Goal: Task Accomplishment & Management: Complete application form

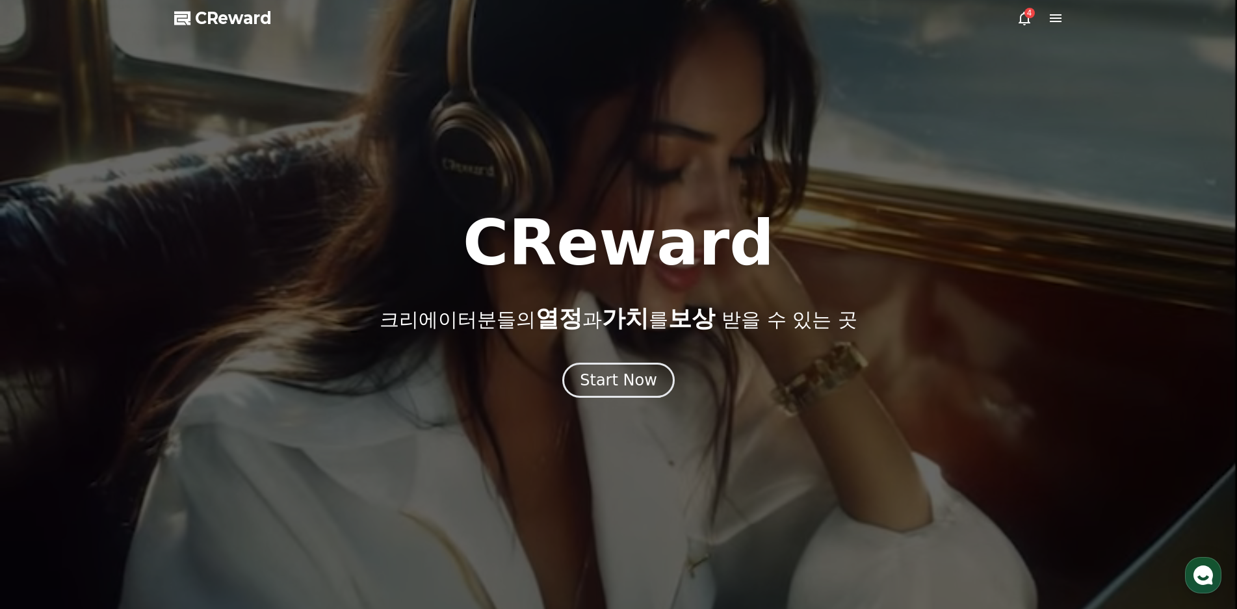
click at [1010, 21] on div at bounding box center [618, 304] width 1237 height 609
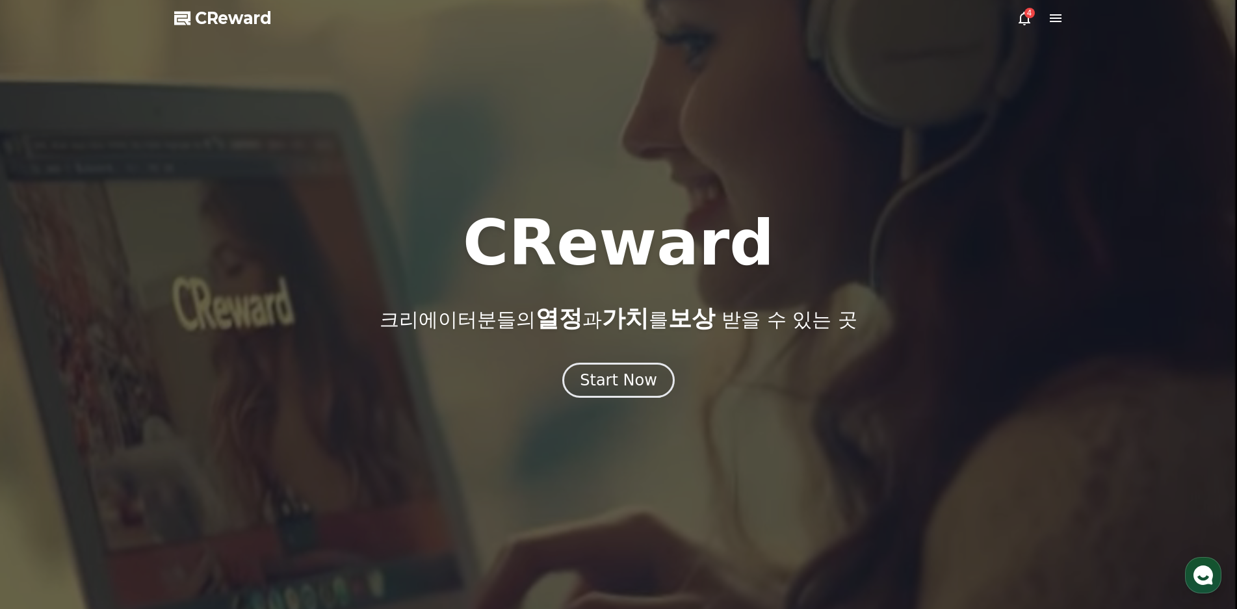
click at [1017, 18] on icon at bounding box center [1025, 18] width 16 height 16
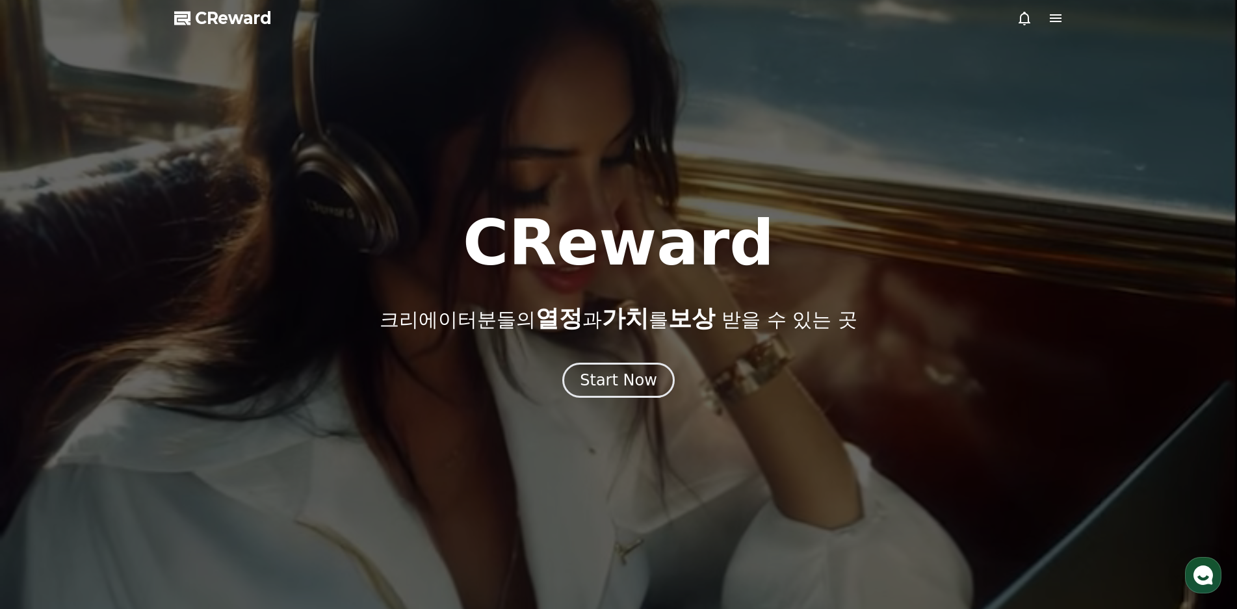
click at [621, 408] on div at bounding box center [618, 304] width 1237 height 609
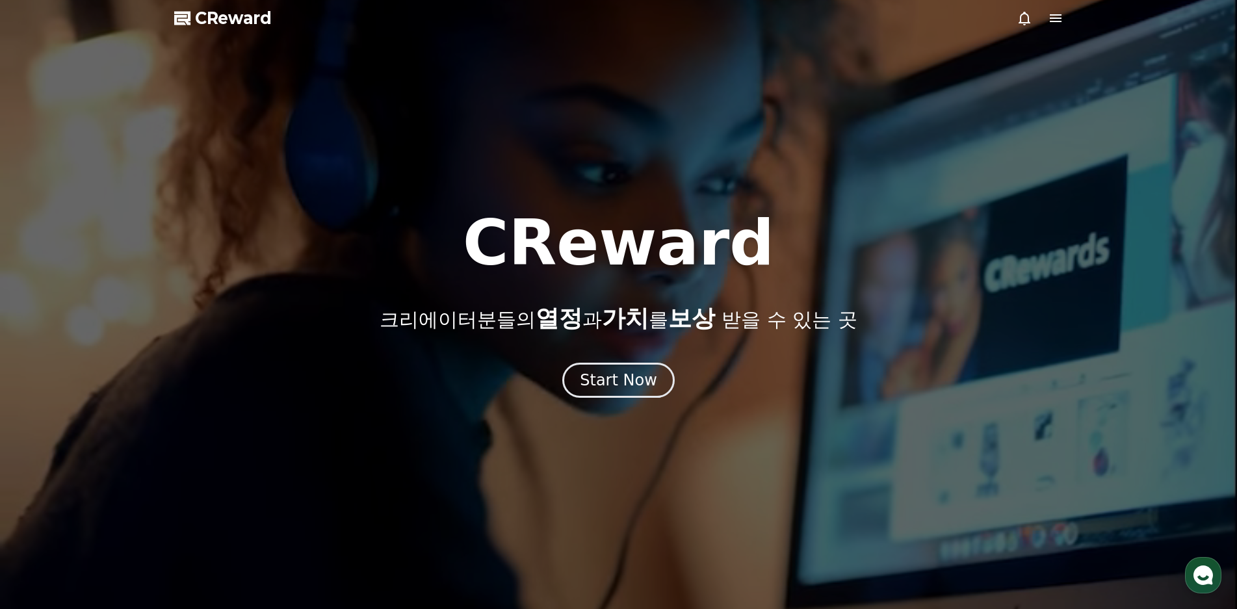
click at [623, 398] on div at bounding box center [618, 304] width 1237 height 609
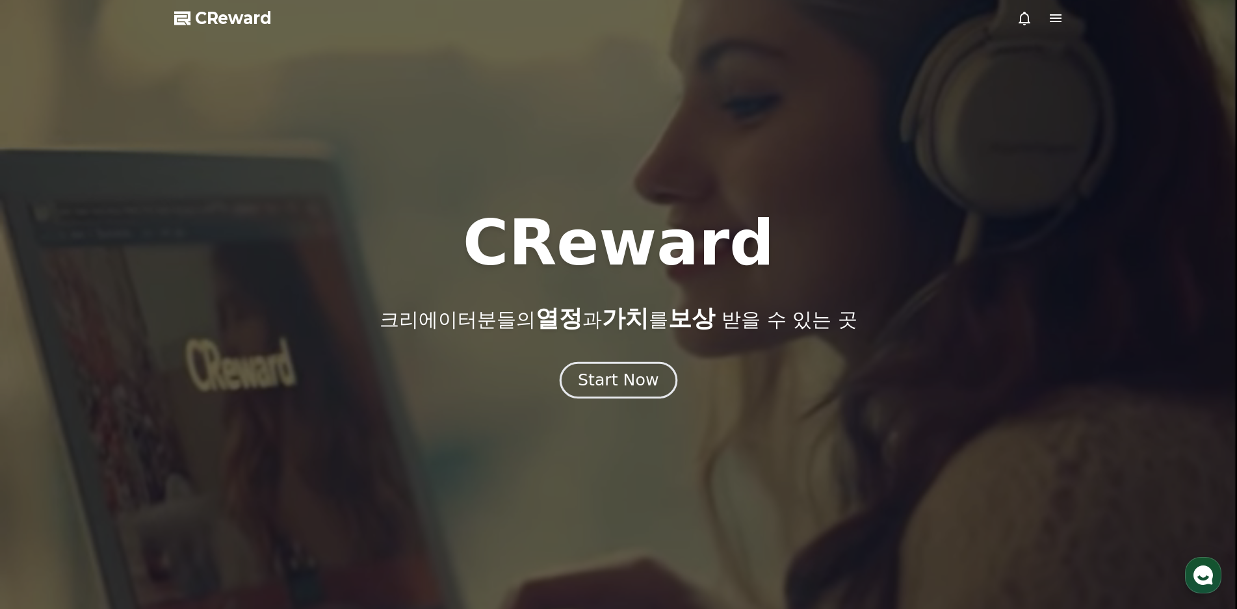
click at [632, 380] on div "Start Now" at bounding box center [618, 380] width 81 height 22
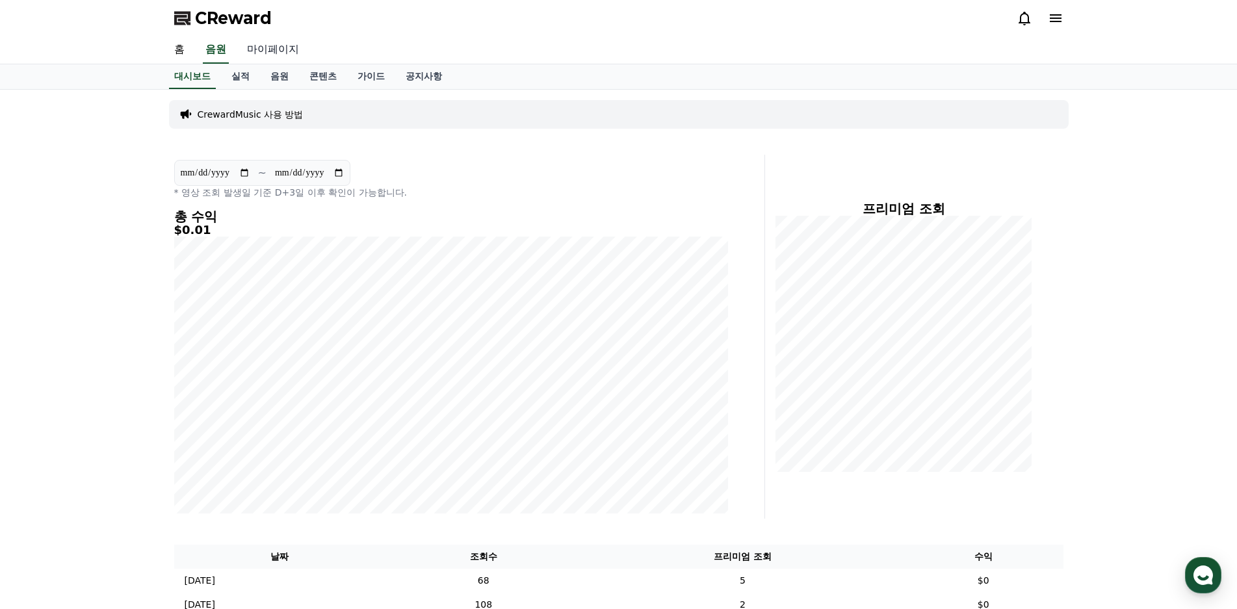
click at [263, 46] on link "마이페이지" at bounding box center [273, 49] width 73 height 27
select select "**********"
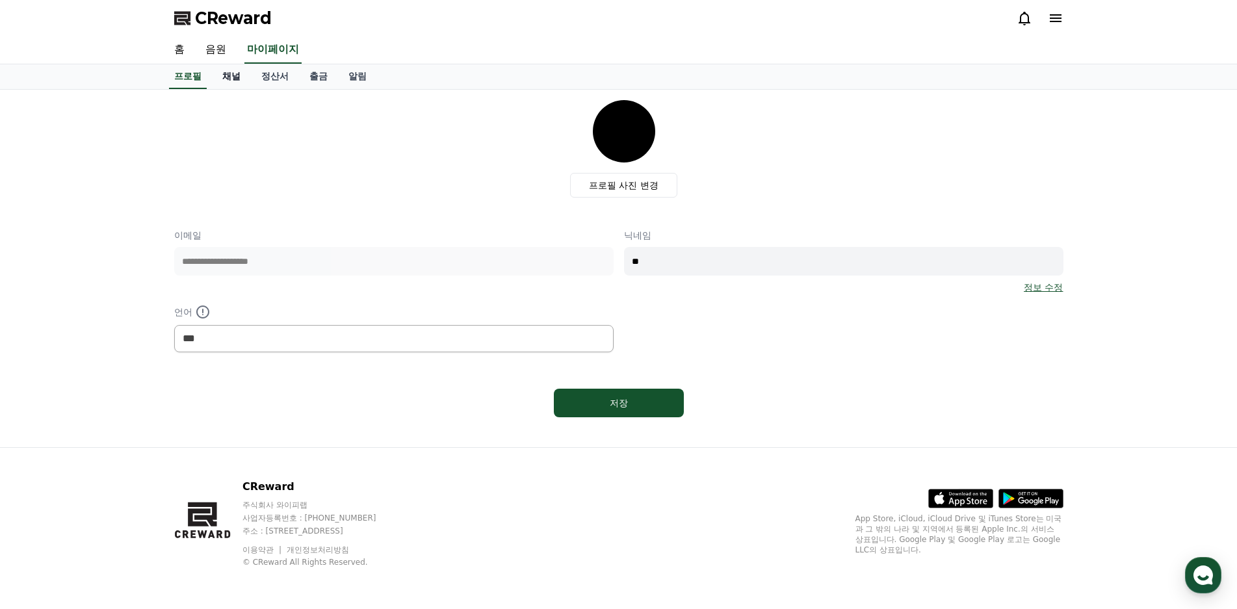
click at [227, 80] on link "채널" at bounding box center [231, 76] width 39 height 25
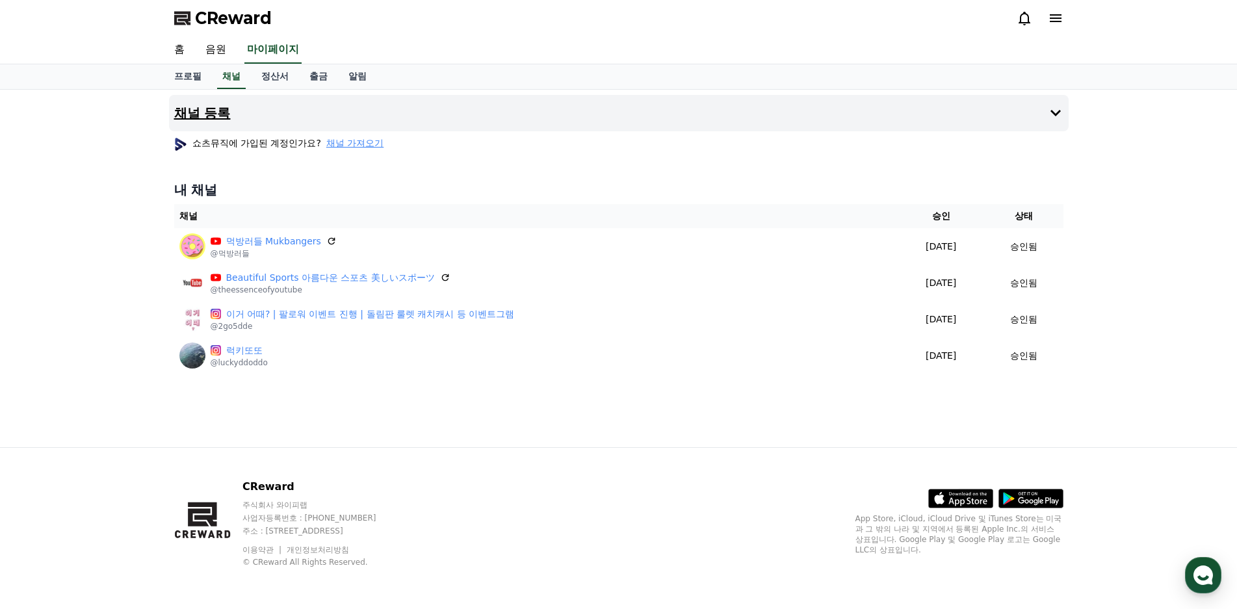
click at [1024, 121] on button "채널 등록" at bounding box center [619, 113] width 900 height 36
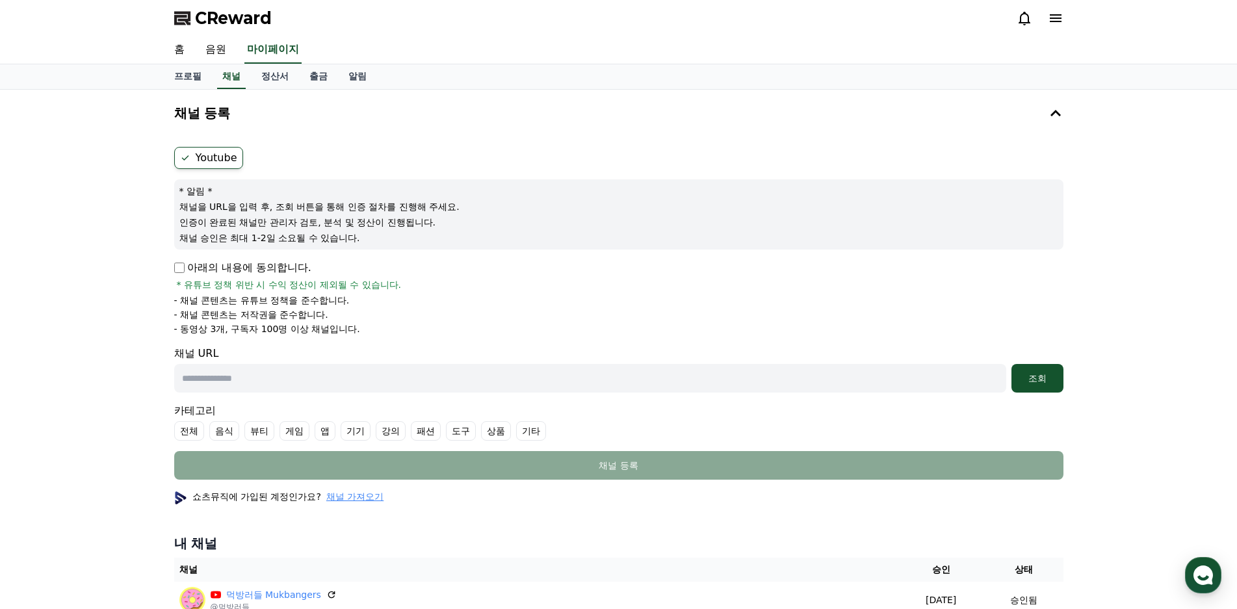
click at [204, 153] on label "Youtube" at bounding box center [208, 158] width 69 height 22
click at [205, 260] on p "아래의 내용에 동의합니다." at bounding box center [242, 268] width 137 height 16
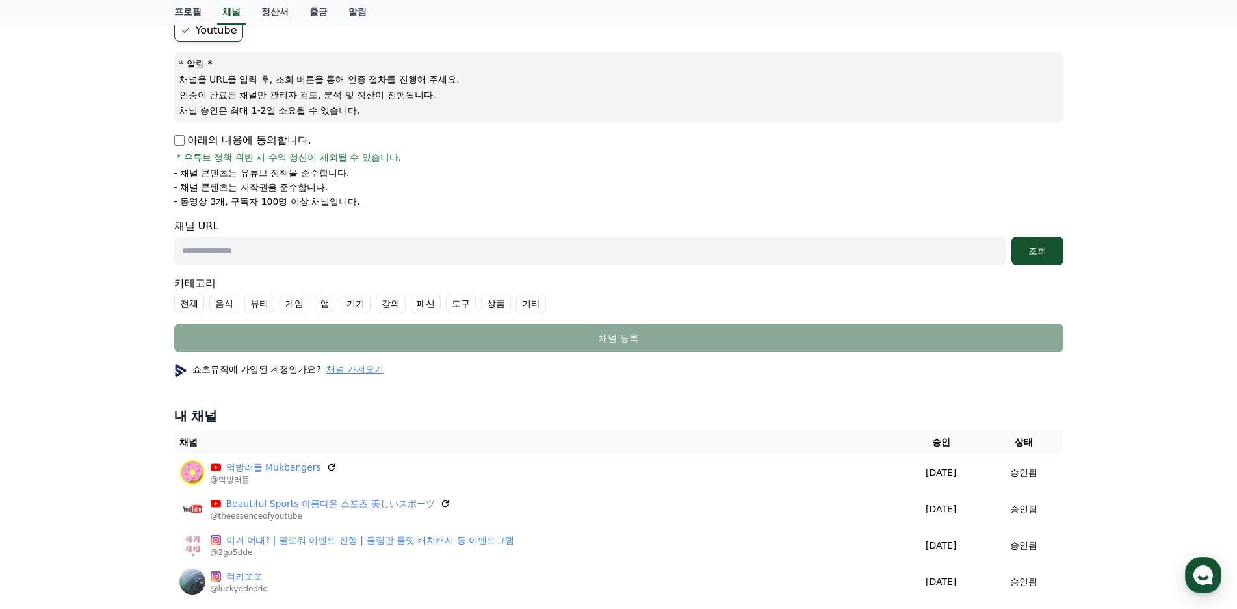
scroll to position [130, 0]
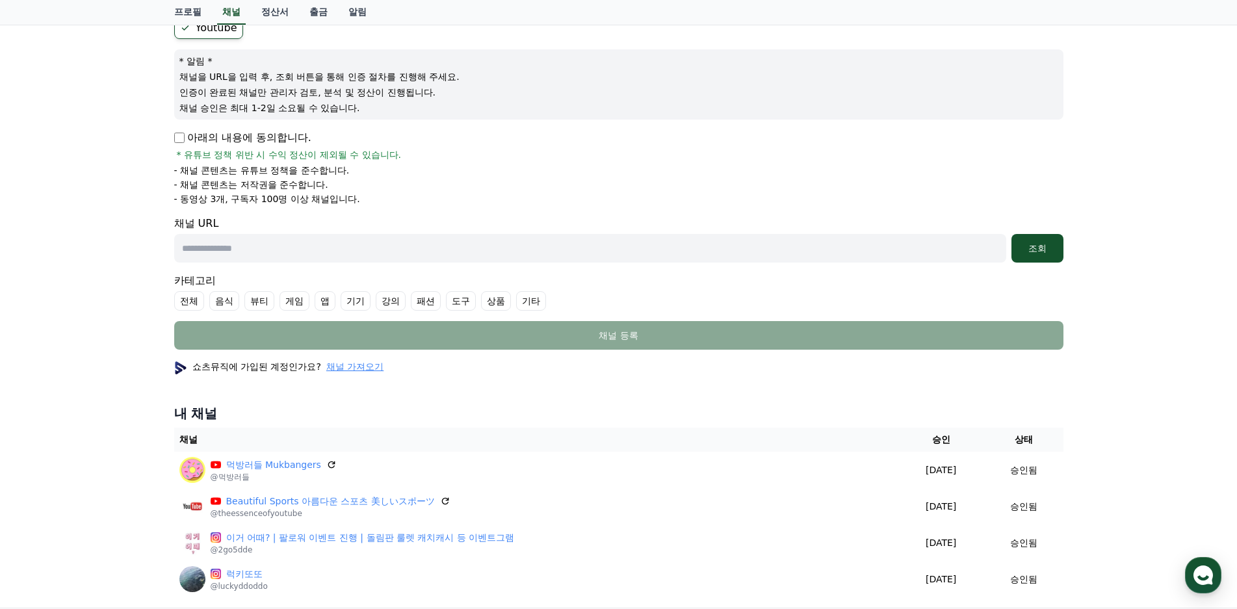
click at [413, 258] on input "text" at bounding box center [590, 248] width 832 height 29
paste input "**********"
type input "**********"
click at [1050, 255] on button "조회" at bounding box center [1037, 248] width 52 height 29
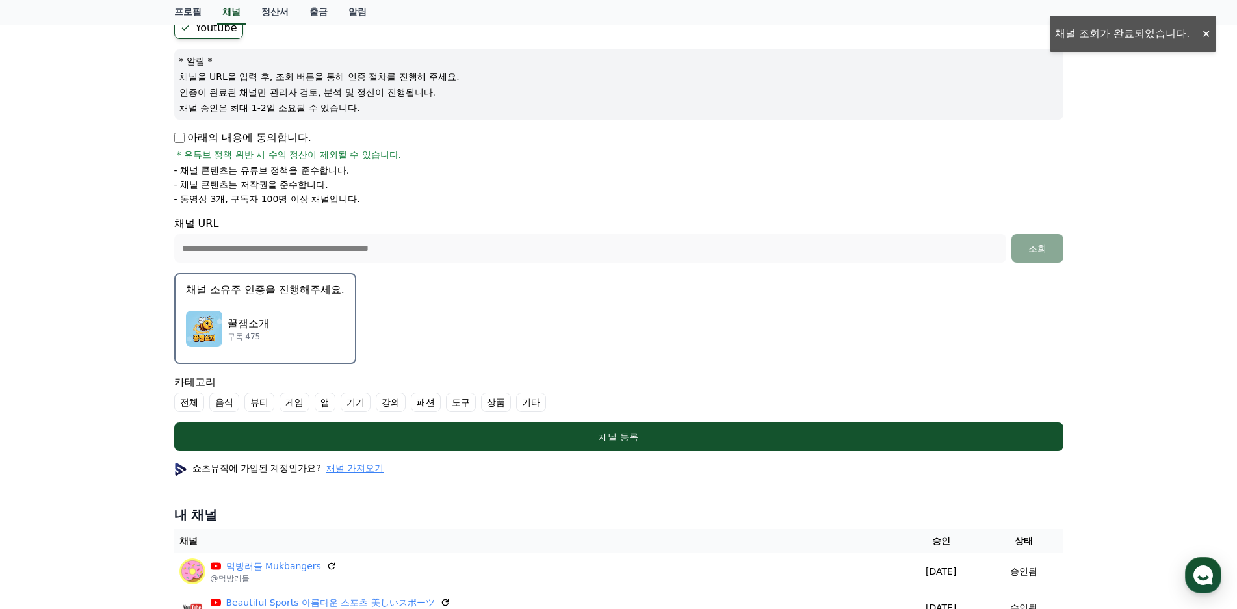
click at [292, 339] on div "꿀잼소개 구독 475" at bounding box center [265, 329] width 159 height 52
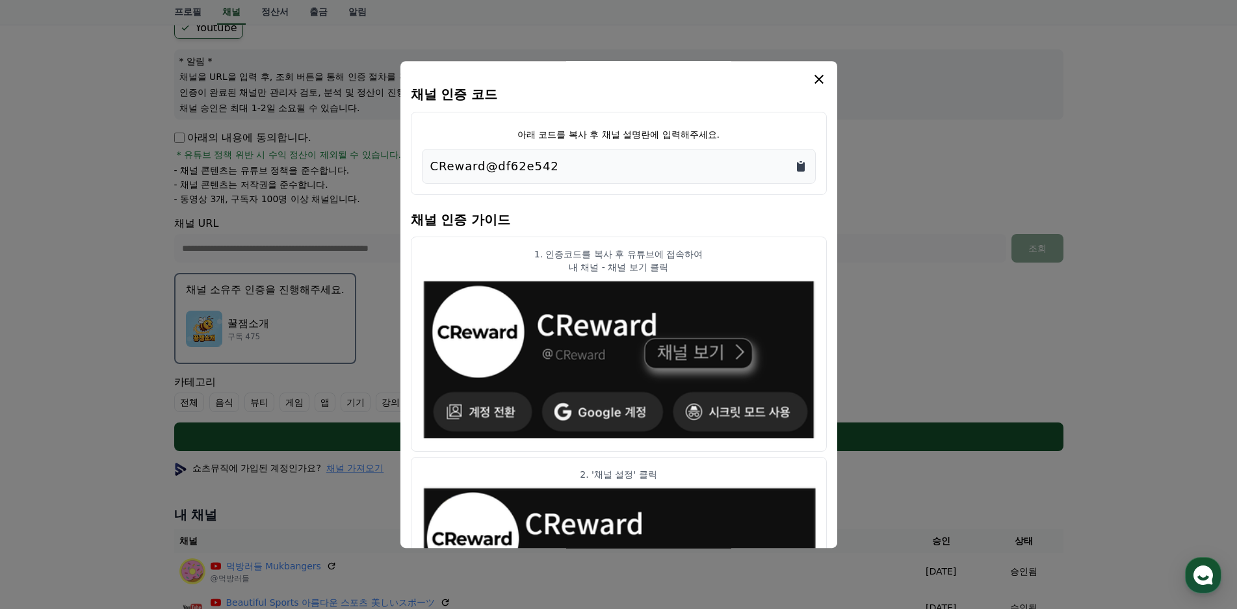
click at [795, 165] on icon "Copy to clipboard" at bounding box center [800, 166] width 13 height 13
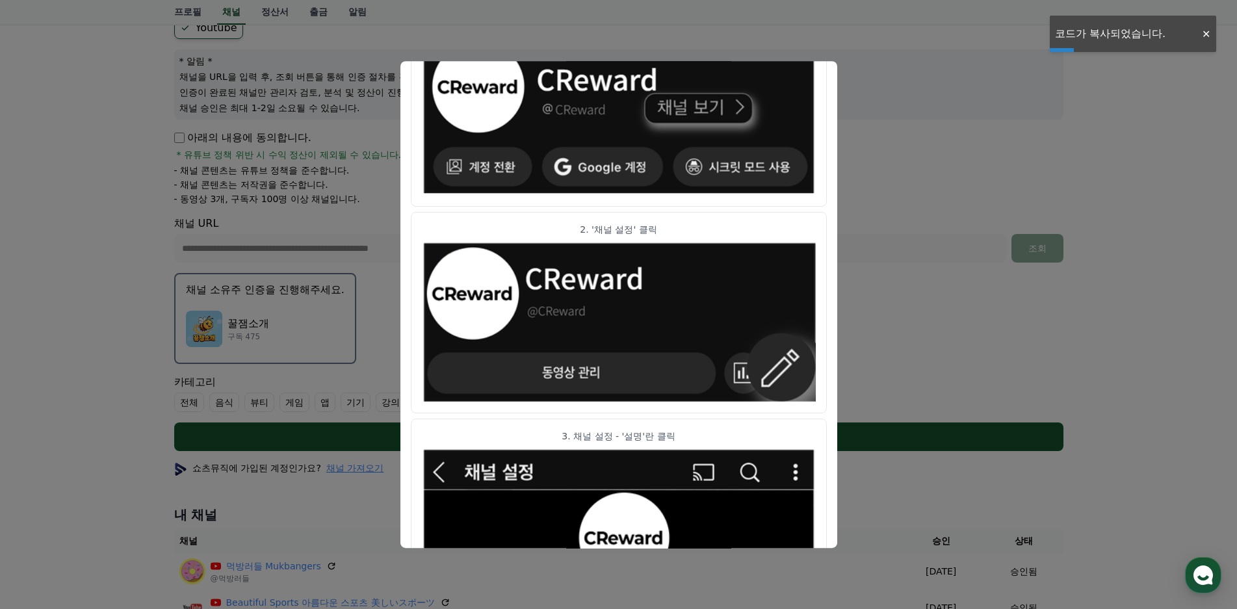
scroll to position [325, 0]
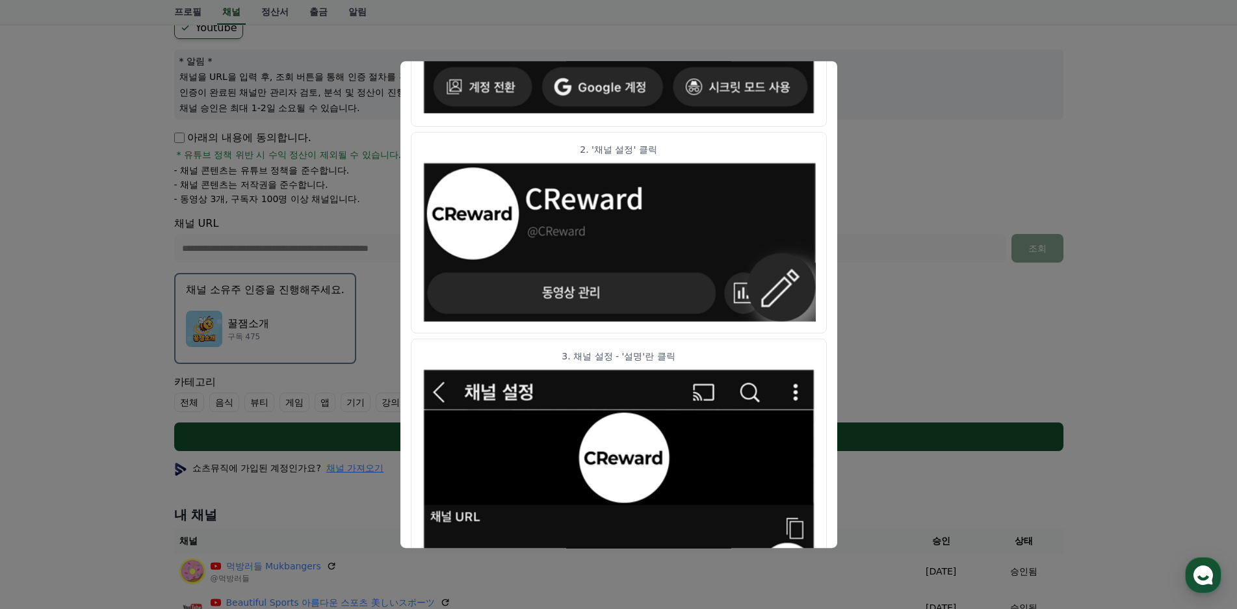
click at [624, 359] on p "3. 채널 설정 - '설명'란 클릭" at bounding box center [619, 356] width 394 height 13
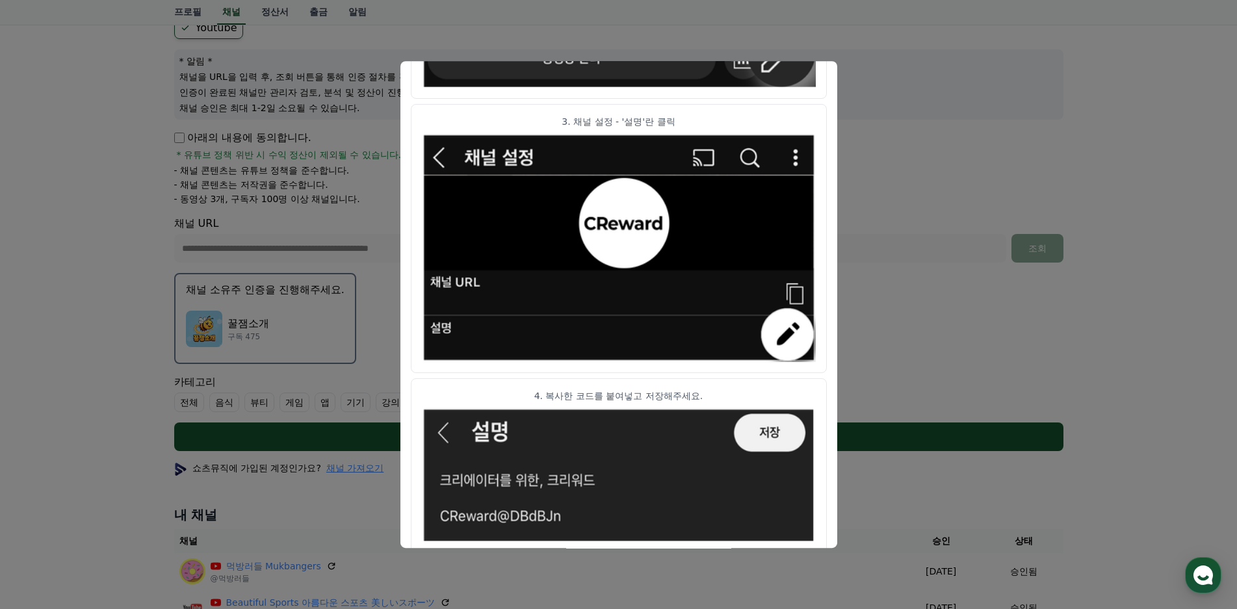
scroll to position [440, 0]
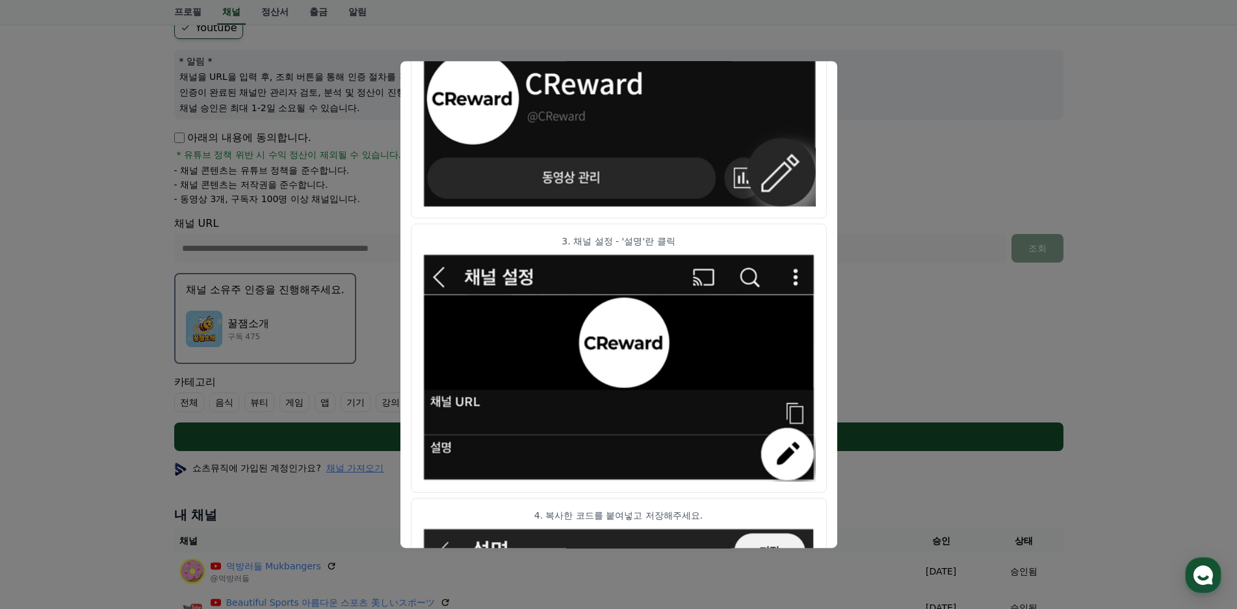
drag, startPoint x: 675, startPoint y: 226, endPoint x: 673, endPoint y: 233, distance: 8.2
click at [673, 233] on article "3. 채널 설정 - '설명'란 클릭" at bounding box center [619, 358] width 416 height 269
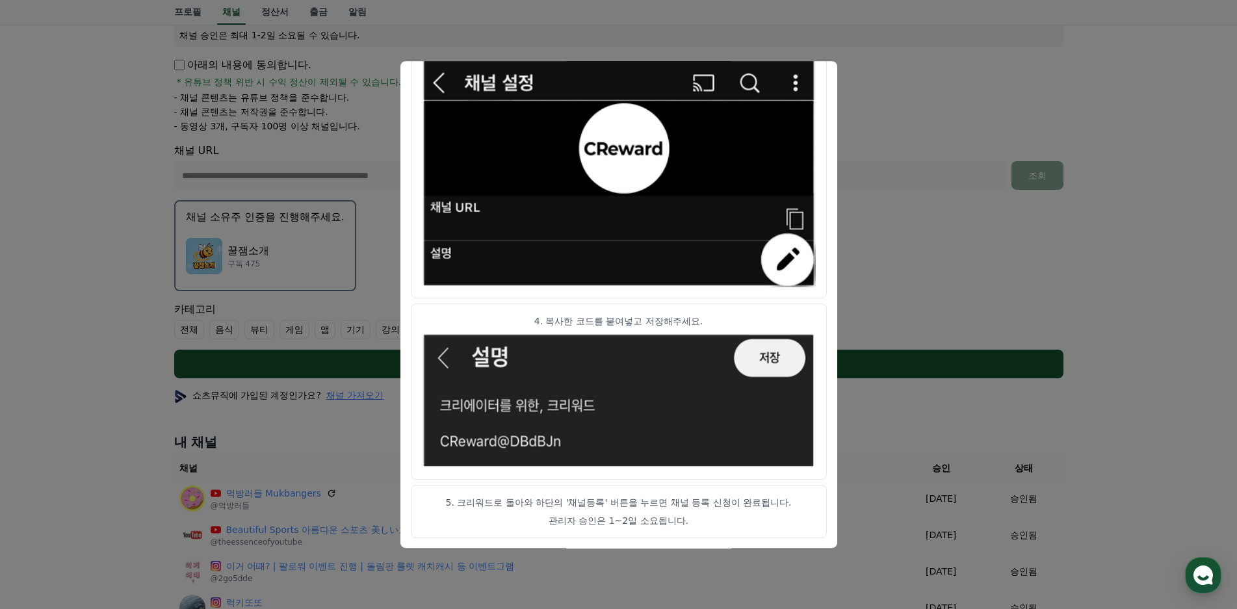
scroll to position [260, 0]
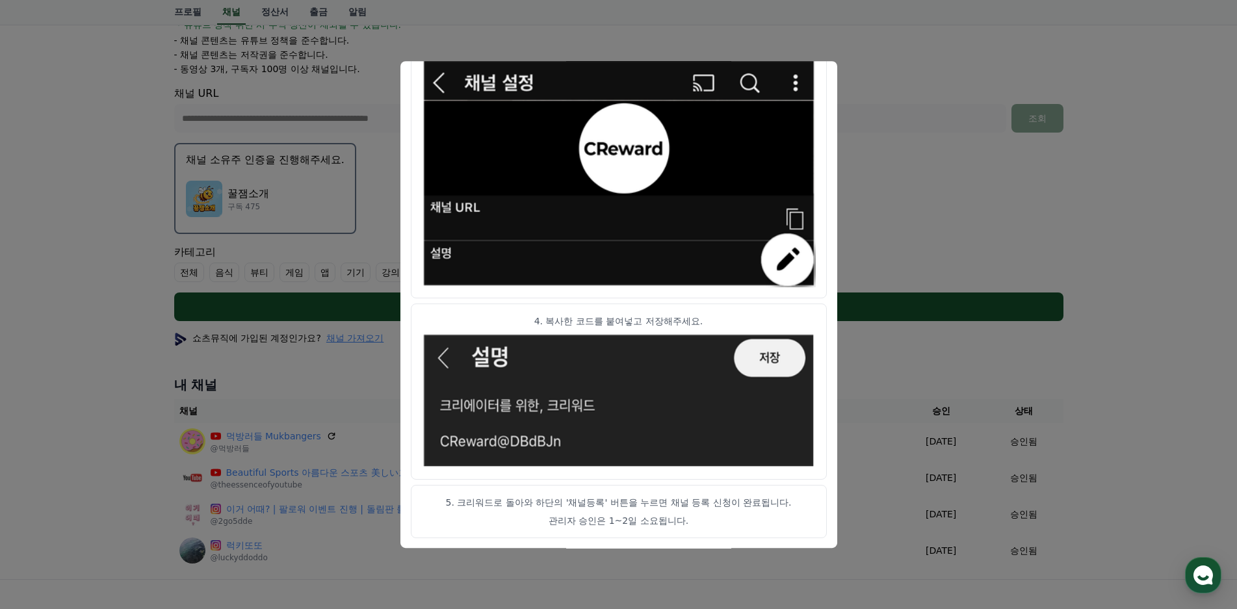
click at [623, 321] on p "4. 복사한 코드를 붙여넣고 저장해주세요." at bounding box center [619, 321] width 394 height 13
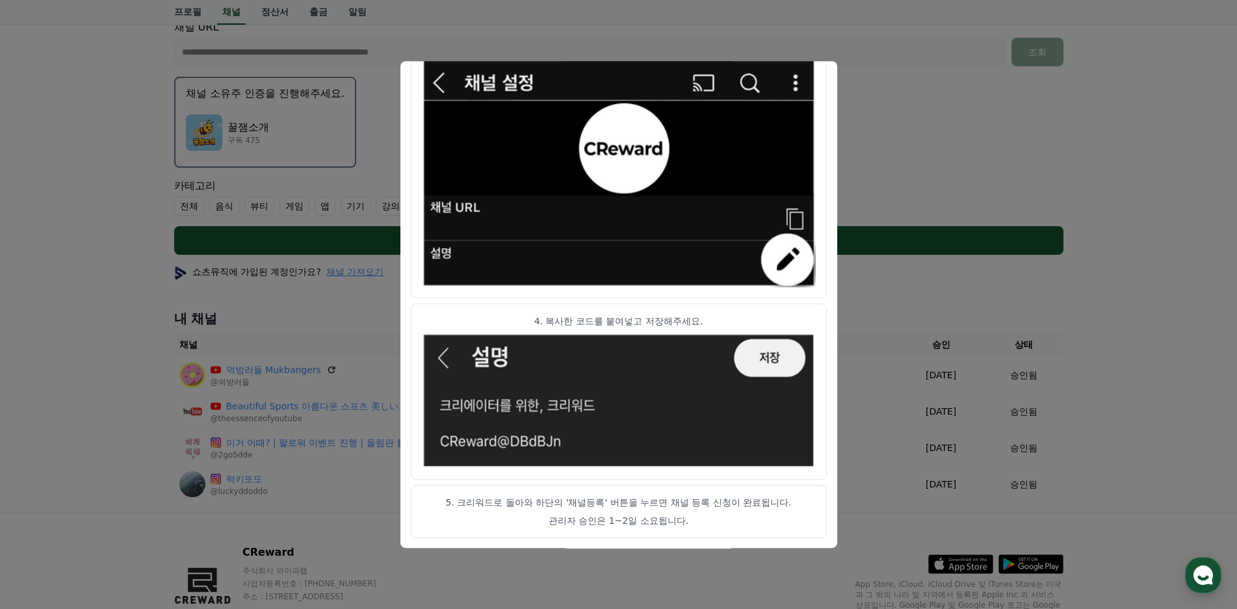
scroll to position [390, 0]
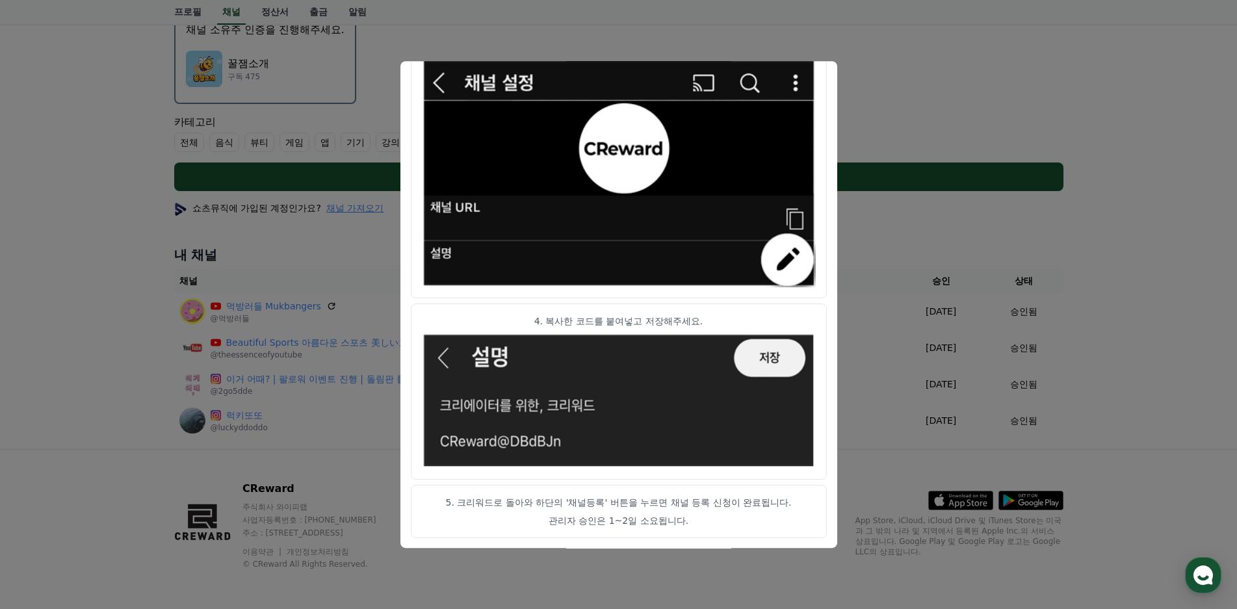
drag, startPoint x: 486, startPoint y: 501, endPoint x: 612, endPoint y: 499, distance: 126.8
click at [610, 499] on p "5. 크리워드로 돌아와 하단의 '채널등록' 버튼을 누르면 채널 등록 신청이 완료됩니다." at bounding box center [619, 502] width 394 height 13
click at [612, 499] on p "5. 크리워드로 돌아와 하단의 '채널등록' 버튼을 누르면 채널 등록 신청이 완료됩니다." at bounding box center [619, 502] width 394 height 13
click at [881, 113] on button "close modal" at bounding box center [618, 304] width 1237 height 609
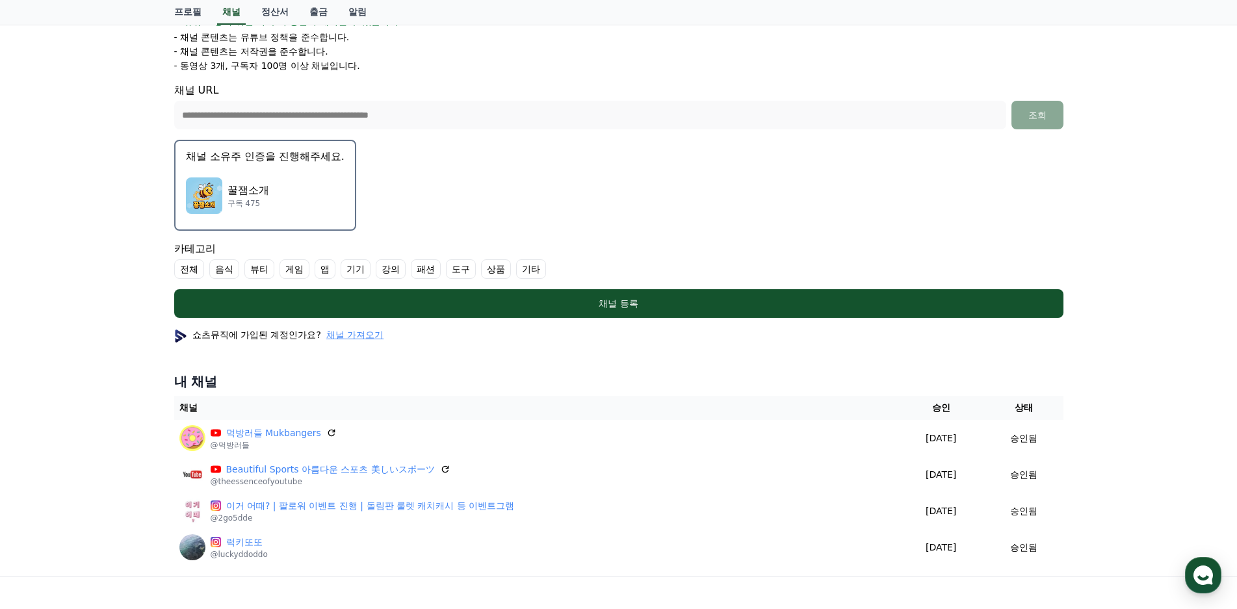
scroll to position [260, 0]
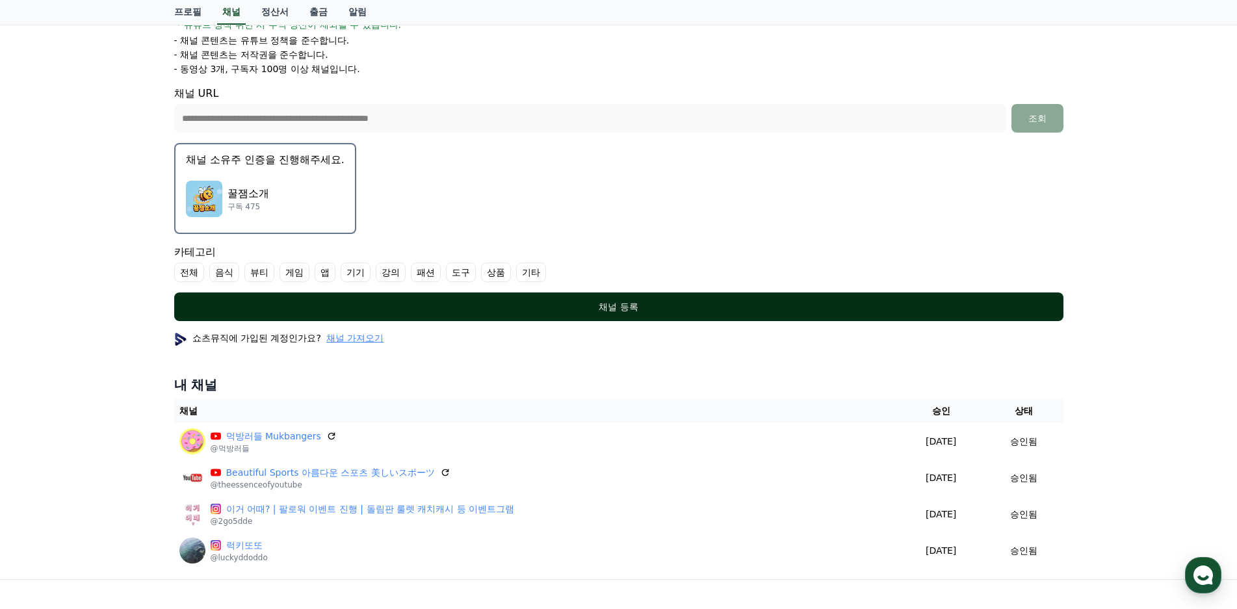
click at [598, 307] on div "채널 등록" at bounding box center [618, 306] width 837 height 13
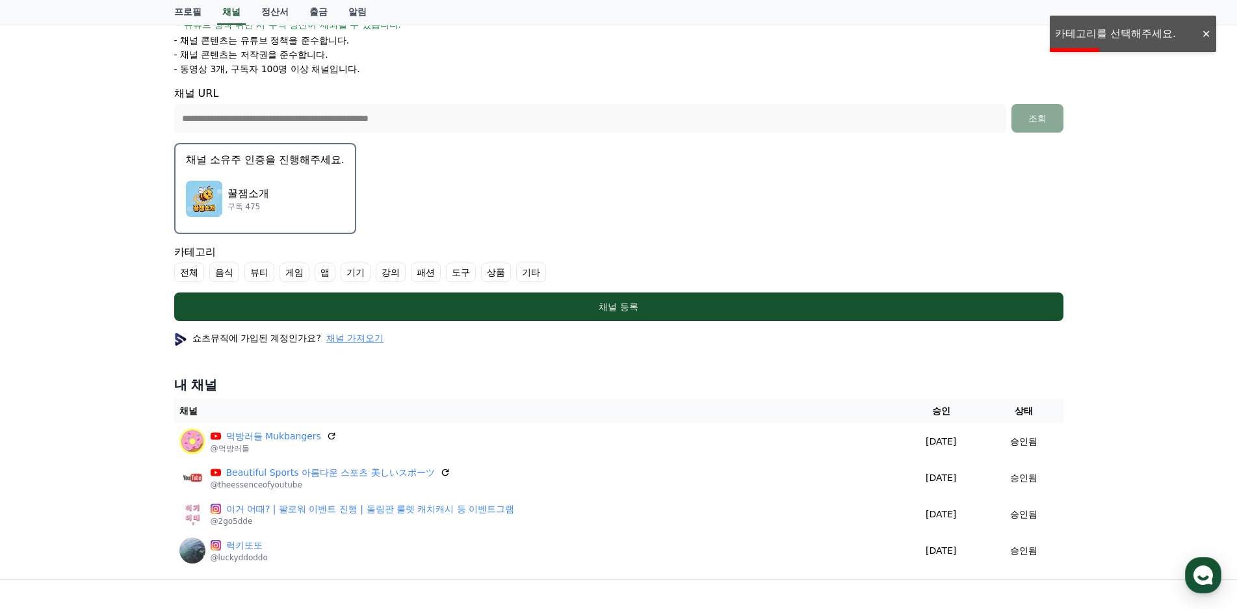
click at [535, 279] on label "기타" at bounding box center [531, 273] width 30 height 20
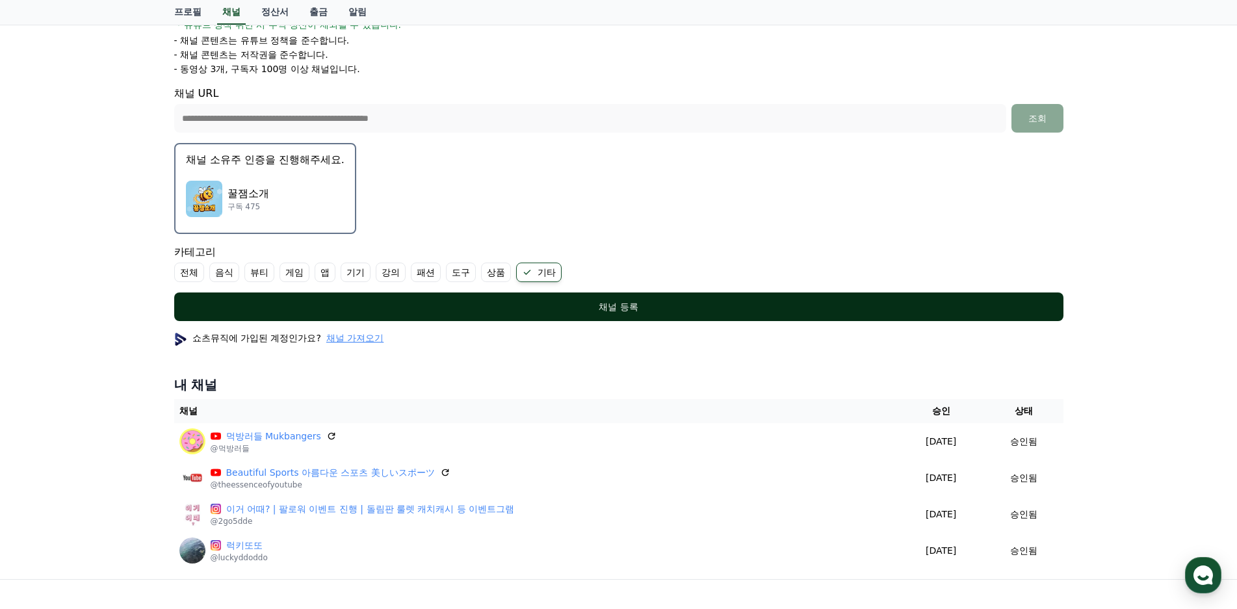
click at [573, 311] on div "채널 등록" at bounding box center [618, 306] width 837 height 13
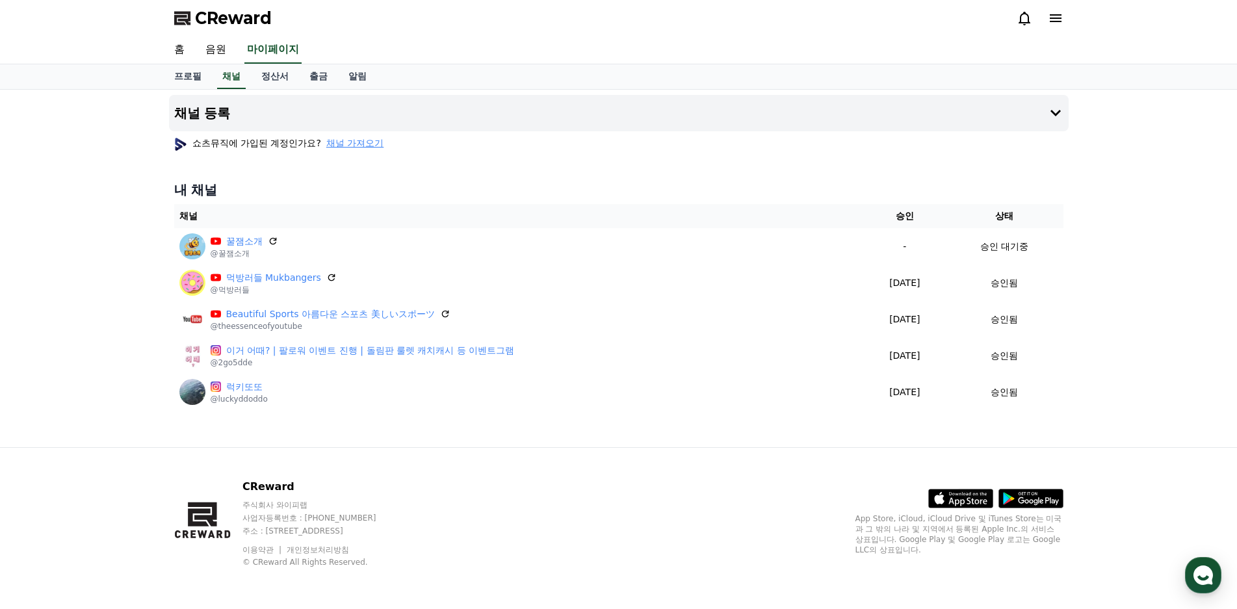
click at [38, 374] on div "채널 등록 쇼츠뮤직에 가입된 계정인가요? 채널 가져오기 내 채널 채널 승인 상태 꿀잼소개 @꿀잼소개 - 승인 대기중 먹방러들 Mukbanger…" at bounding box center [618, 269] width 1237 height 358
click at [104, 170] on div "채널 등록 쇼츠뮤직에 가입된 계정인가요? 채널 가져오기 내 채널 채널 승인 상태 꿀잼소개 @꿀잼소개 - 승인 대기중 먹방러들 Mukbanger…" at bounding box center [618, 269] width 1237 height 358
click at [216, 103] on button "채널 등록" at bounding box center [619, 113] width 900 height 36
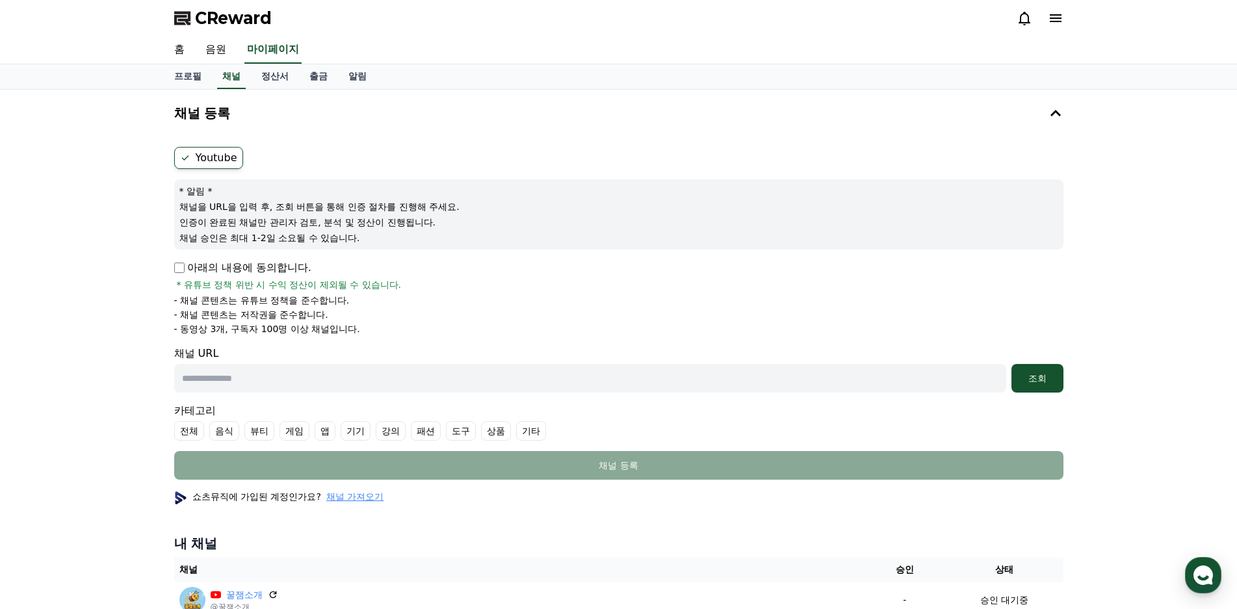
click at [209, 162] on label "Youtube" at bounding box center [208, 158] width 69 height 22
click at [215, 270] on p "아래의 내용에 동의합니다." at bounding box center [242, 268] width 137 height 16
click at [447, 368] on input "text" at bounding box center [590, 378] width 832 height 29
paste input "**********"
type input "**********"
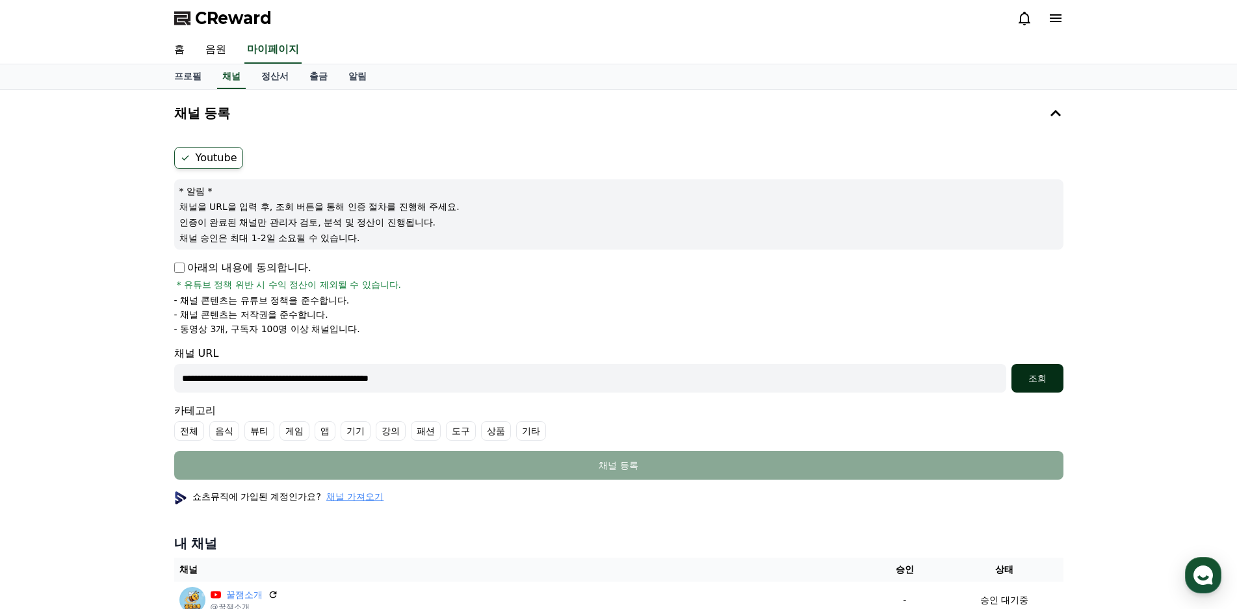
click at [1043, 379] on div "조회" at bounding box center [1038, 378] width 42 height 13
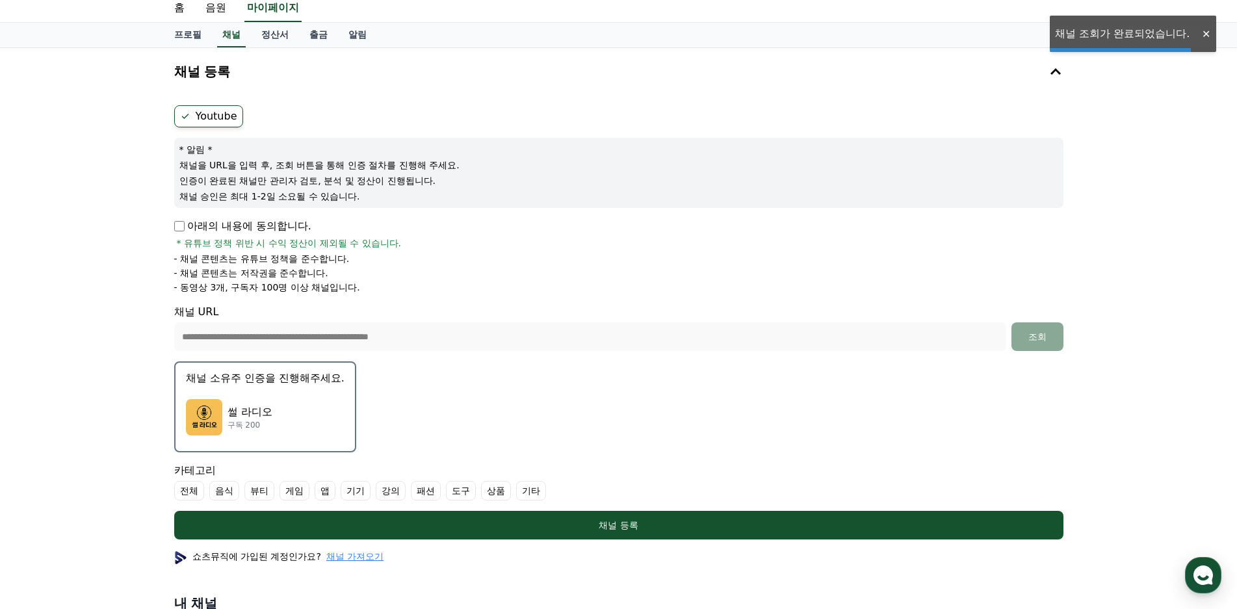
scroll to position [65, 0]
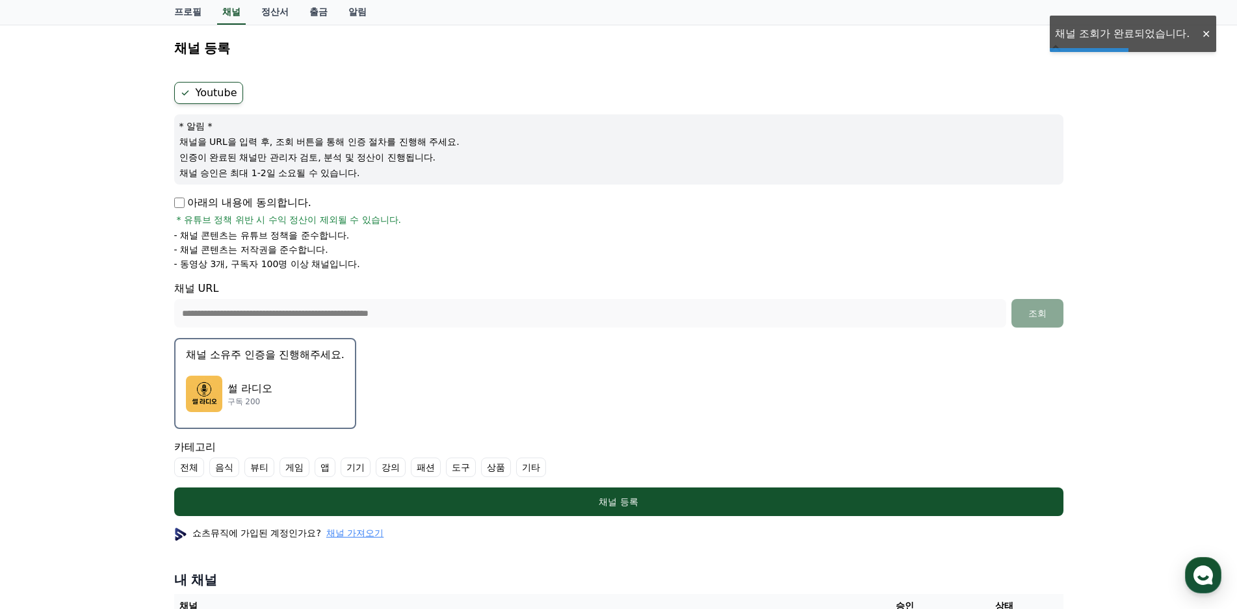
drag, startPoint x: 300, startPoint y: 382, endPoint x: 309, endPoint y: 383, distance: 9.2
click at [300, 382] on div "썰 라디오 구독 200" at bounding box center [265, 394] width 159 height 52
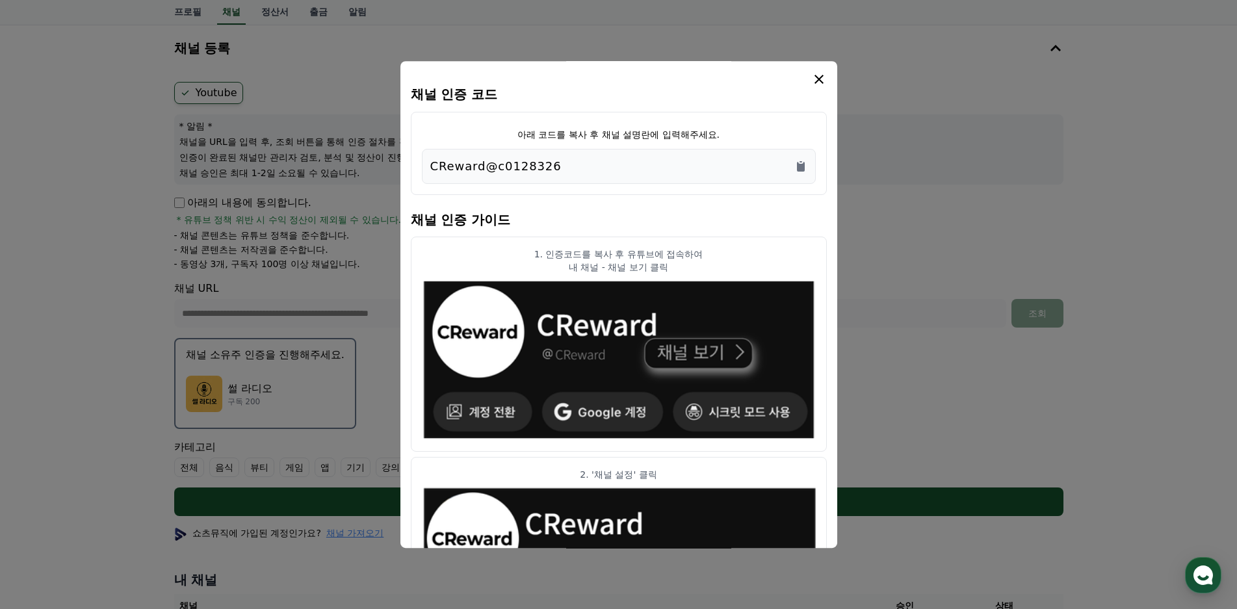
click at [813, 170] on div "CReward@c0128326" at bounding box center [619, 166] width 394 height 35
click at [791, 174] on div "CReward@c0128326" at bounding box center [618, 166] width 377 height 18
click at [805, 167] on icon "Copy to clipboard" at bounding box center [800, 166] width 13 height 13
click at [817, 73] on icon "modal" at bounding box center [819, 80] width 16 height 16
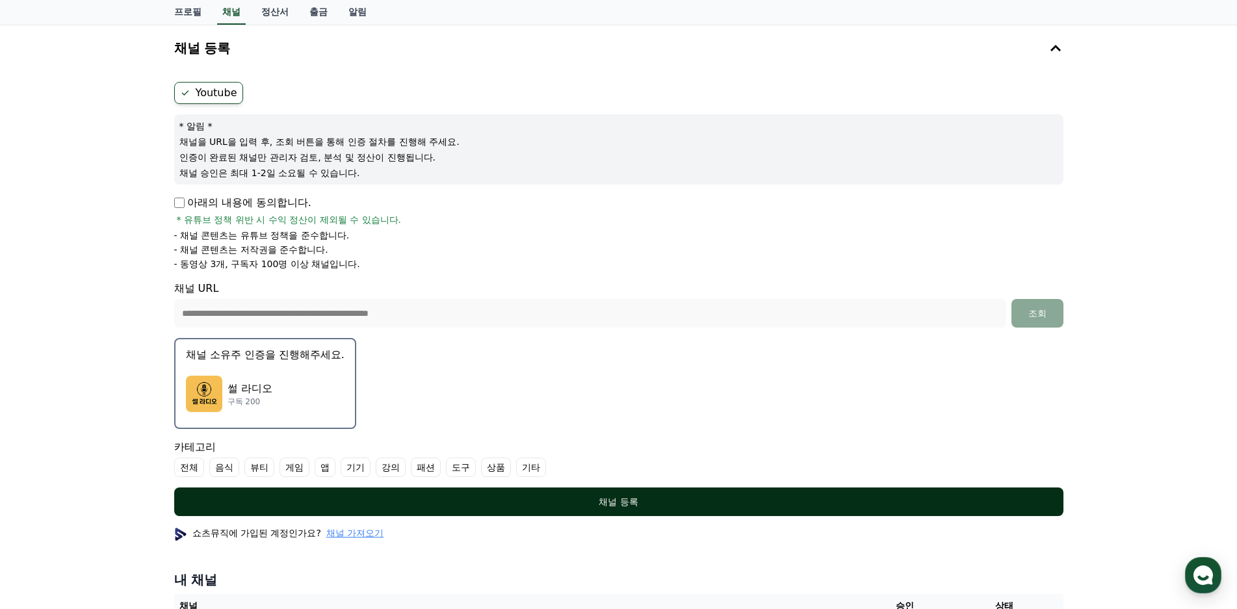
click at [593, 510] on button "채널 등록" at bounding box center [618, 502] width 889 height 29
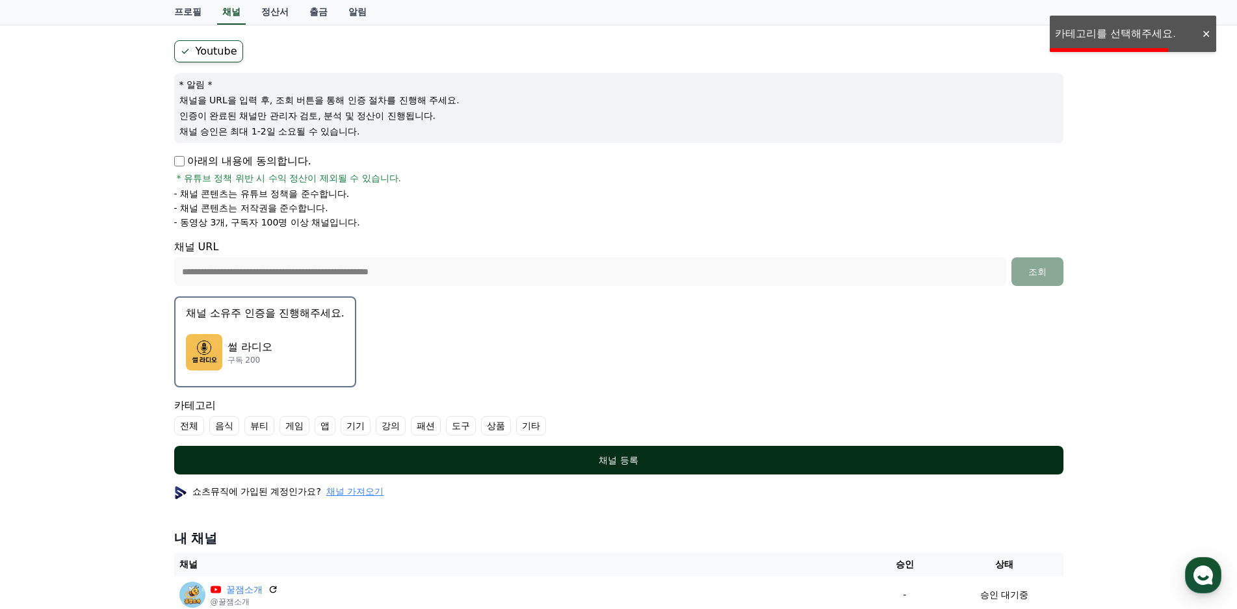
scroll to position [130, 0]
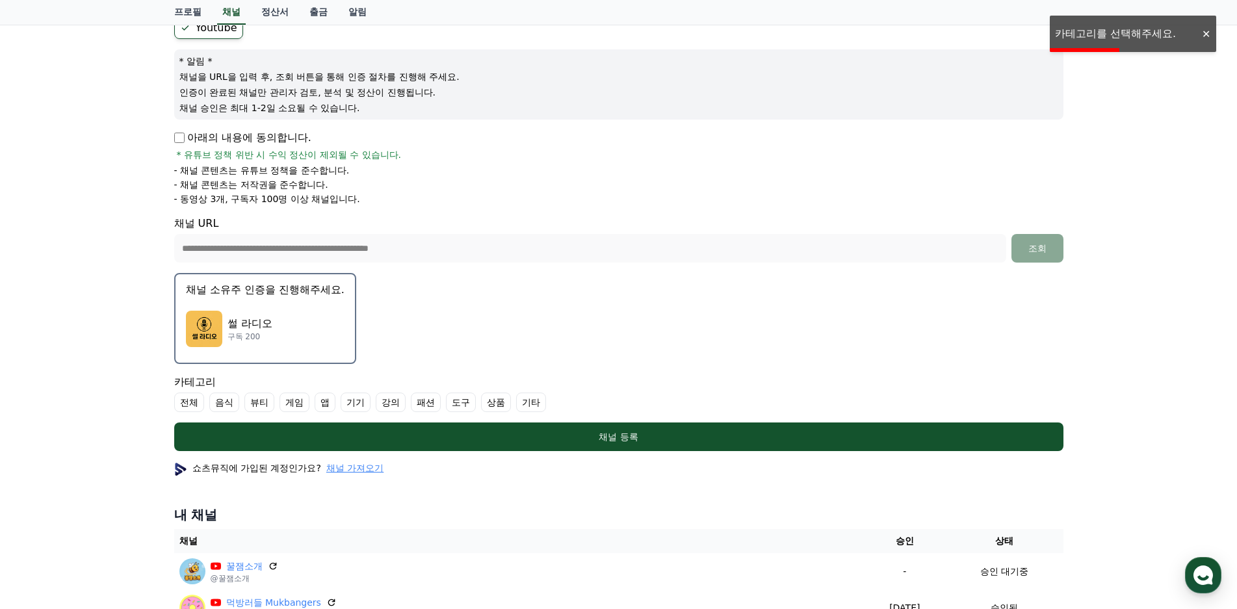
click at [543, 404] on label "기타" at bounding box center [531, 403] width 30 height 20
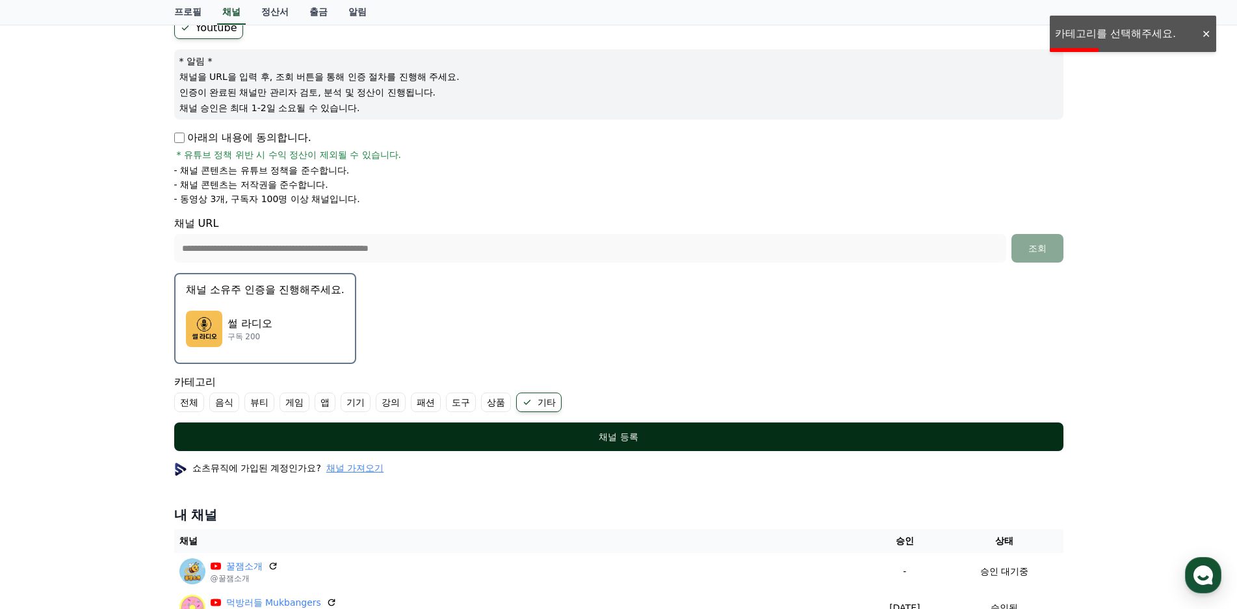
click at [564, 438] on div "채널 등록" at bounding box center [618, 436] width 837 height 13
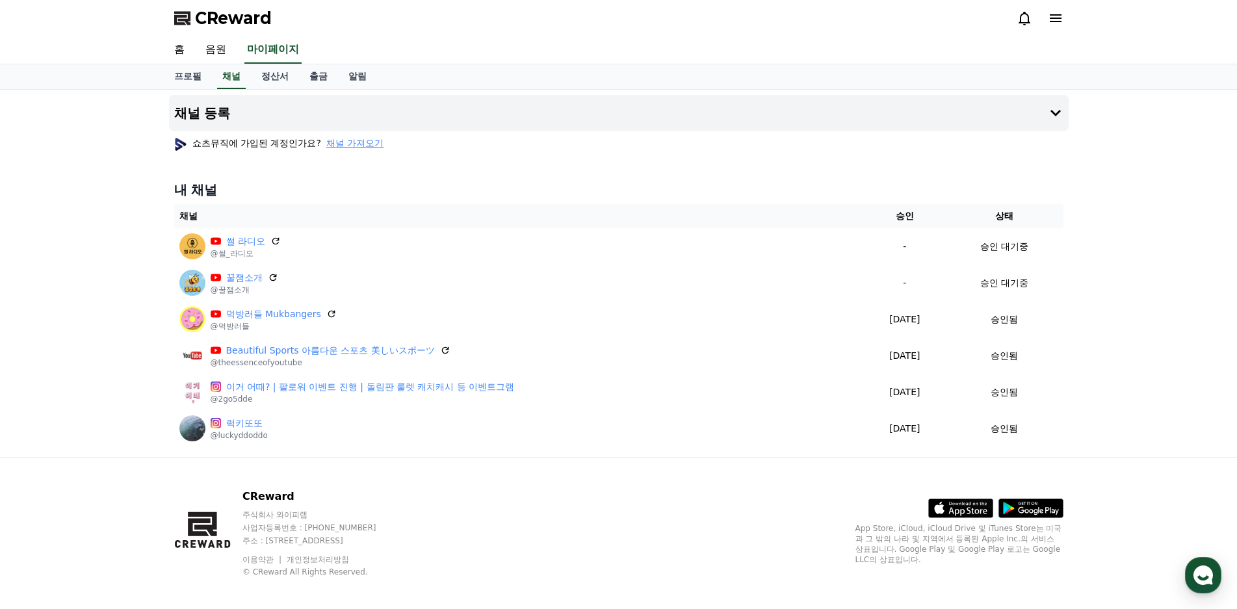
click at [27, 292] on div "채널 등록 쇼츠뮤직에 가입된 계정인가요? 채널 가져오기 내 채널 채널 승인 상태 썰 라디오 @썰_라디오 - 승인 대기중 꿀잼소개 @꿀잼소개 -…" at bounding box center [618, 273] width 1237 height 367
click at [62, 262] on div "채널 등록 쇼츠뮤직에 가입된 계정인가요? 채널 가져오기 내 채널 채널 승인 상태 썰 라디오 @썰_라디오 - 승인 대기중 꿀잼소개 @꿀잼소개 -…" at bounding box center [618, 273] width 1237 height 367
click at [215, 112] on h4 "채널 등록" at bounding box center [202, 113] width 57 height 14
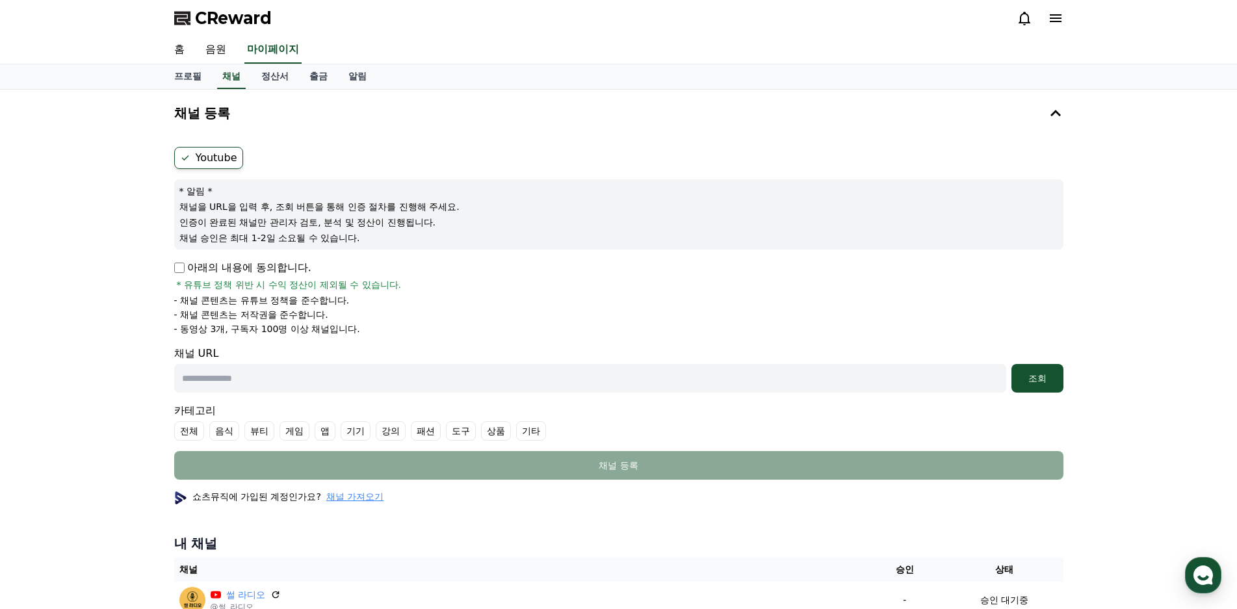
click at [219, 270] on p "아래의 내용에 동의합니다." at bounding box center [242, 268] width 137 height 16
click at [251, 368] on input "text" at bounding box center [590, 378] width 832 height 29
paste input "**********"
type input "**********"
click at [1011, 373] on div "**********" at bounding box center [618, 378] width 889 height 29
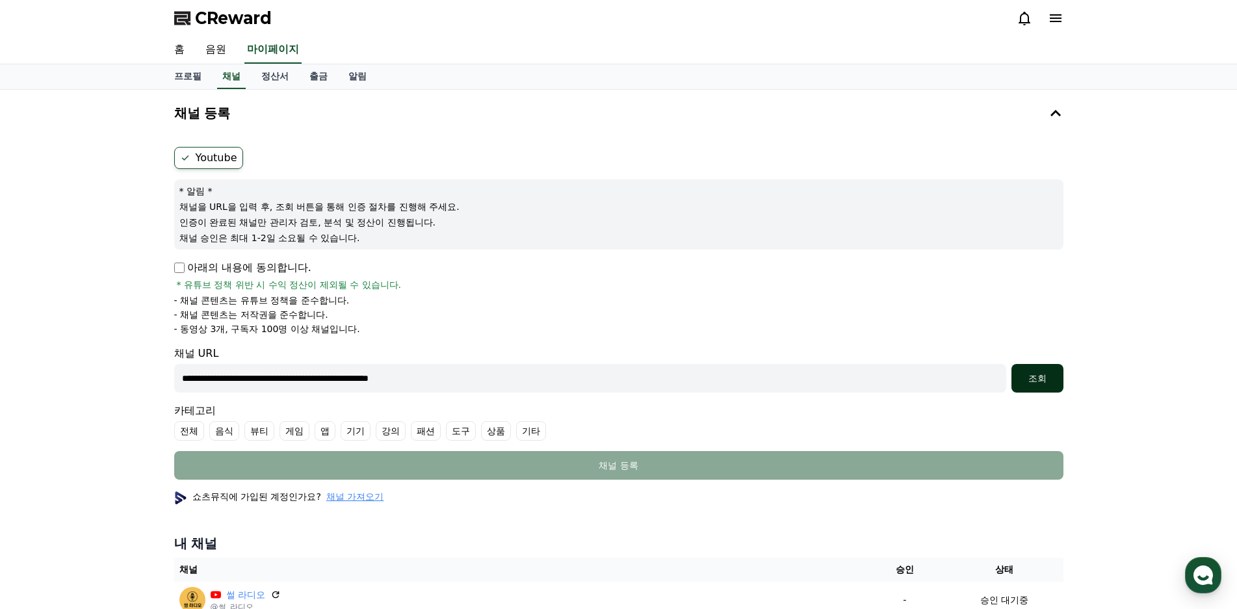
click at [1041, 374] on div "조회" at bounding box center [1038, 378] width 42 height 13
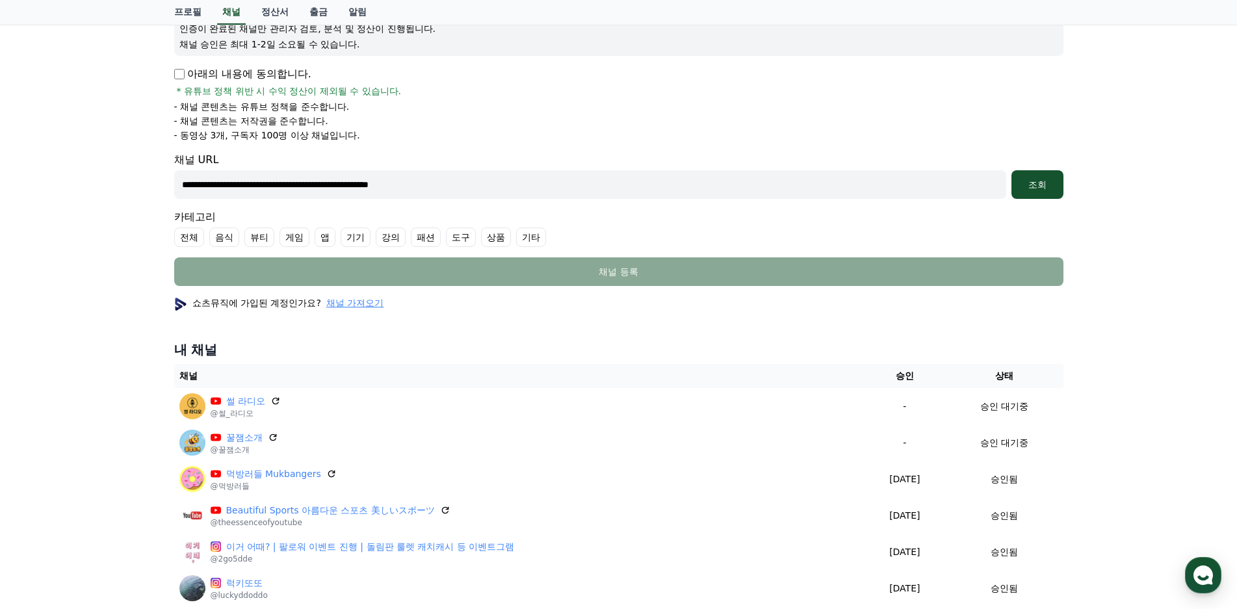
scroll to position [195, 0]
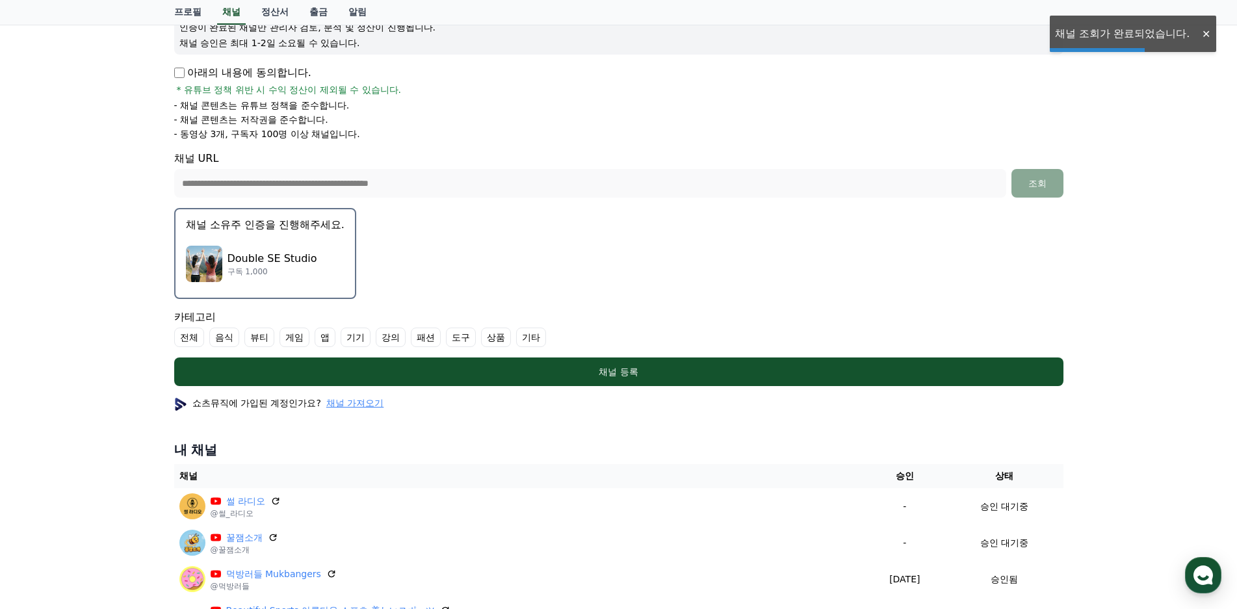
click at [301, 252] on p "Double SE Studio" at bounding box center [273, 259] width 90 height 16
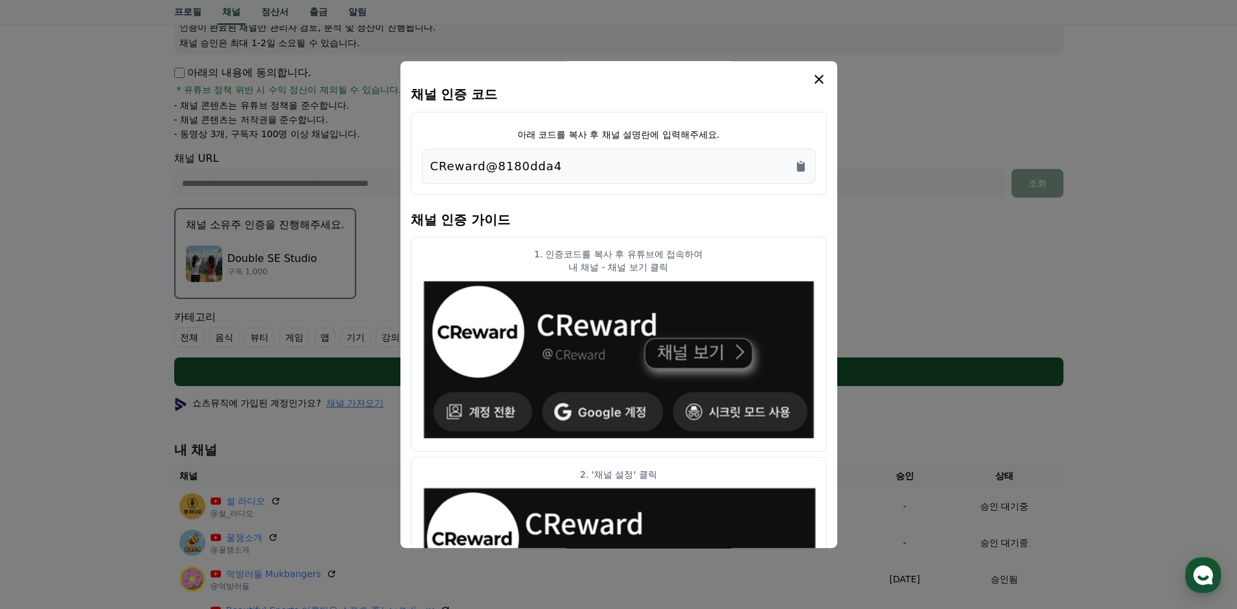
click at [822, 79] on icon "modal" at bounding box center [819, 80] width 16 height 16
click at [800, 161] on icon "Copy to clipboard" at bounding box center [800, 166] width 13 height 13
click at [816, 77] on icon "modal" at bounding box center [819, 80] width 16 height 16
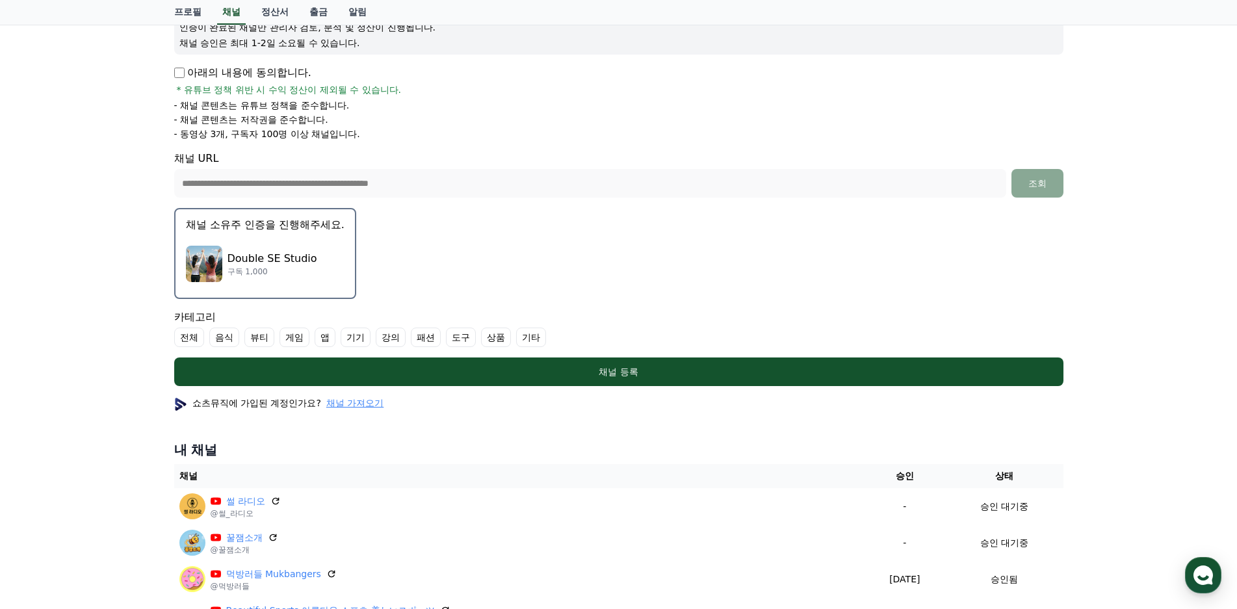
click at [538, 335] on label "기타" at bounding box center [531, 338] width 30 height 20
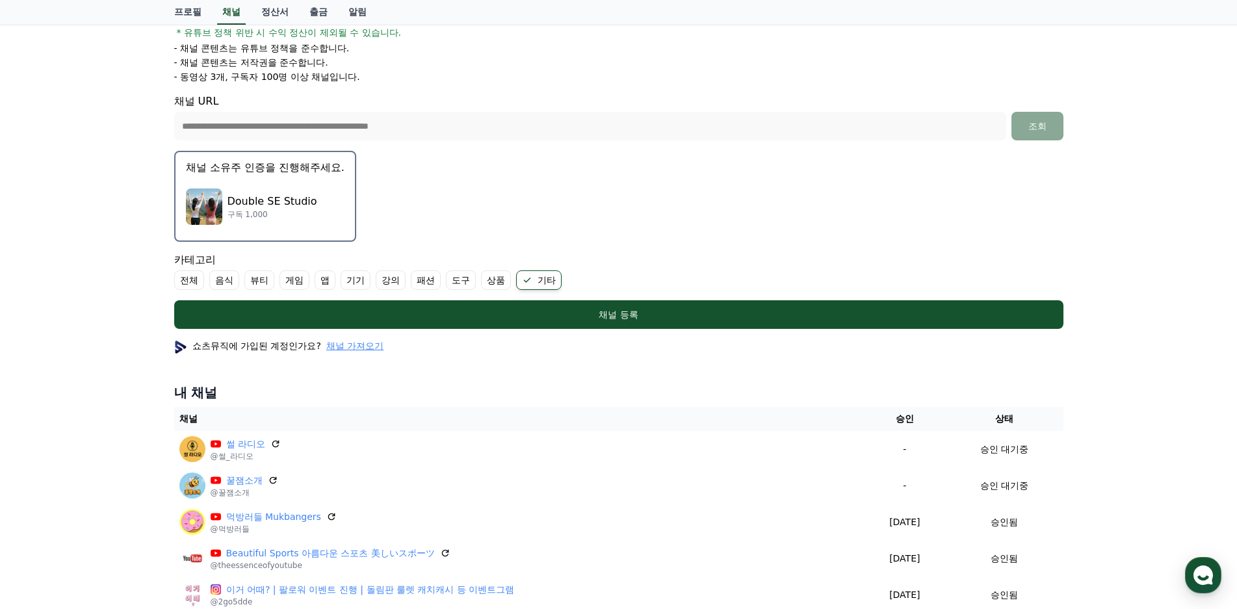
scroll to position [325, 0]
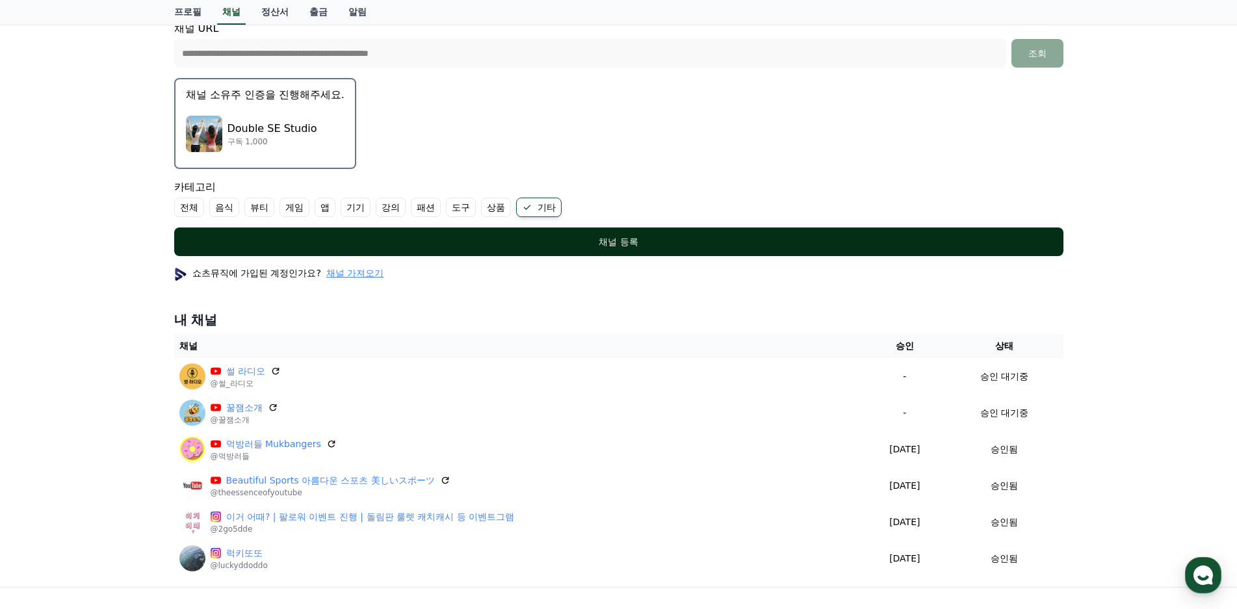
click at [620, 248] on div "채널 등록" at bounding box center [618, 241] width 837 height 13
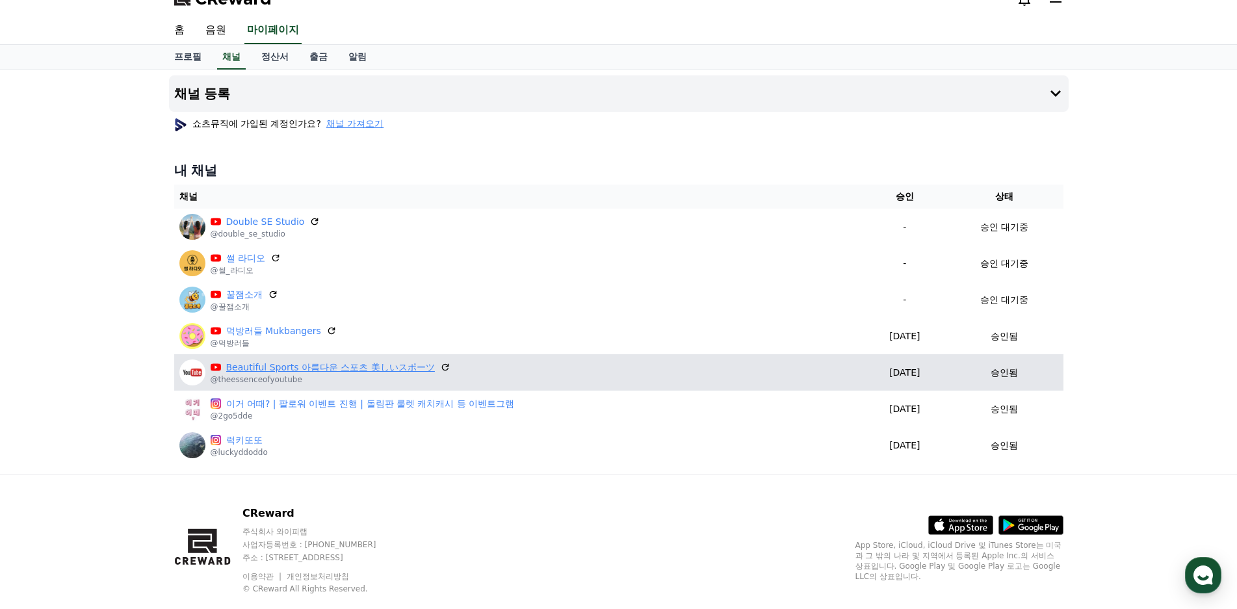
click at [289, 373] on link "Beautiful Sports 아름다운 스포츠 美しいスポーツ" at bounding box center [330, 368] width 209 height 14
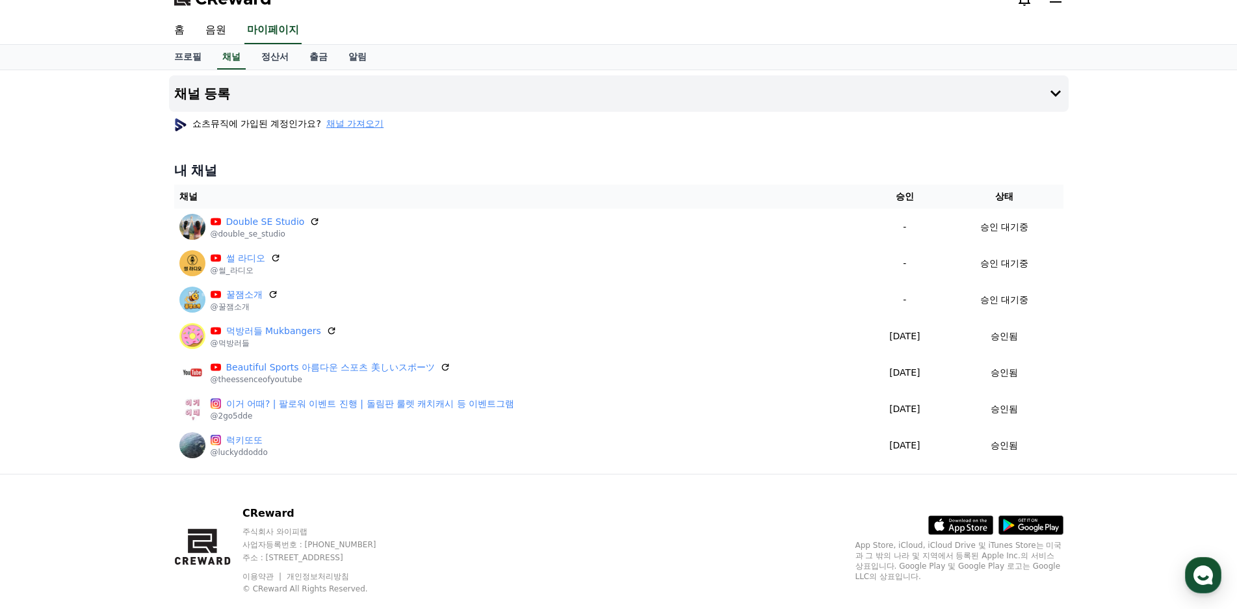
click at [77, 406] on div "채널 등록 쇼츠뮤직에 가입된 계정인가요? 채널 가져오기 내 채널 채널 승인 상태 Double SE Studio @double_se_studio…" at bounding box center [618, 272] width 1237 height 404
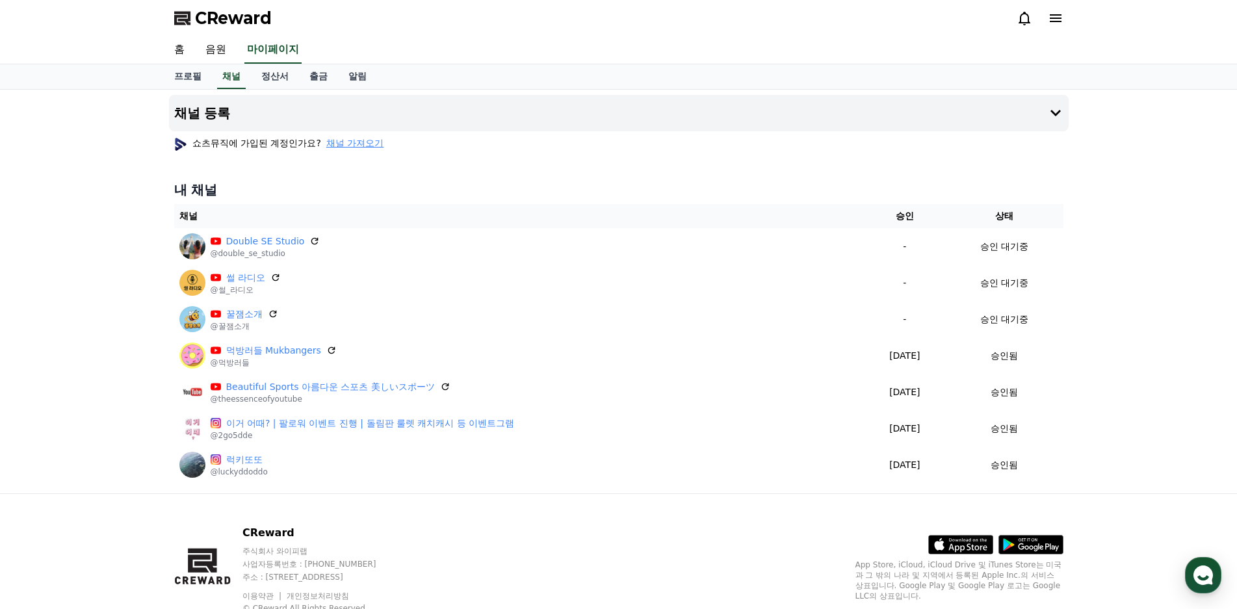
click at [120, 169] on div "채널 등록 쇼츠뮤직에 가입된 계정인가요? 채널 가져오기 내 채널 채널 승인 상태 Double SE Studio @double_se_studio…" at bounding box center [618, 292] width 1237 height 404
click at [216, 117] on h4 "채널 등록" at bounding box center [202, 113] width 57 height 14
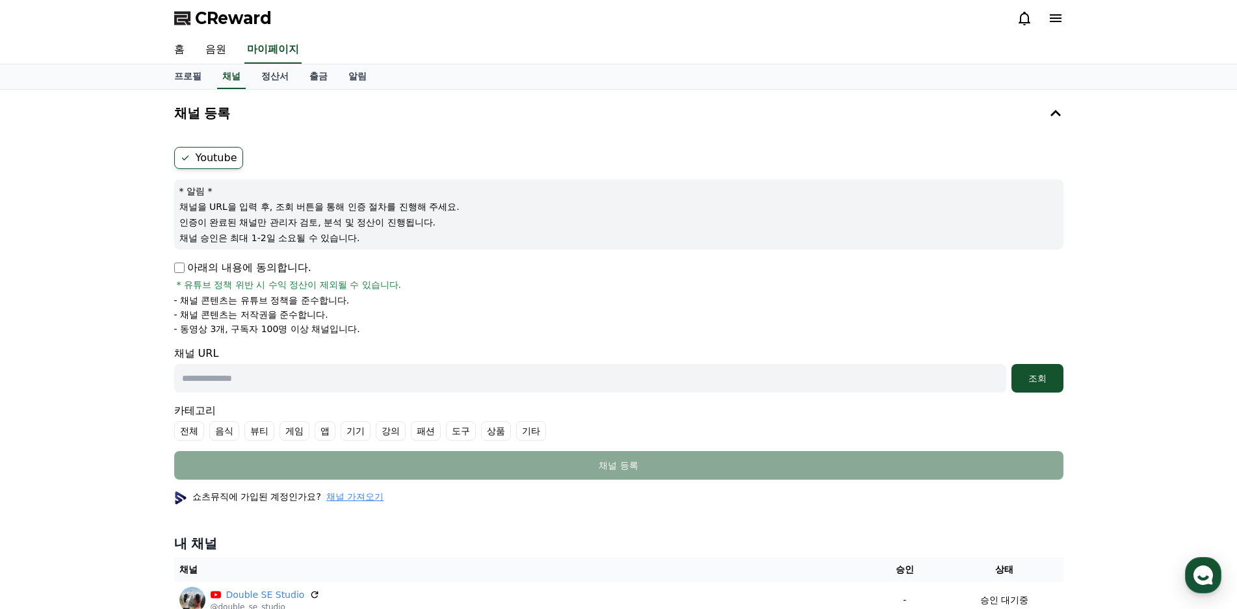
click at [204, 255] on form "Youtube * 알림 * 채널을 URL을 입력 후, 조회 버튼을 통해 인증 절차를 진행해 주세요. 인증이 완료된 채널만 관리자 검토, 분석 …" at bounding box center [618, 313] width 889 height 333
click at [204, 261] on p "아래의 내용에 동의합니다." at bounding box center [242, 268] width 137 height 16
click at [177, 261] on p "아래의 내용에 동의합니다." at bounding box center [242, 268] width 137 height 16
click at [189, 275] on p "아래의 내용에 동의합니다." at bounding box center [242, 268] width 137 height 16
drag, startPoint x: 326, startPoint y: 387, endPoint x: 332, endPoint y: 377, distance: 11.9
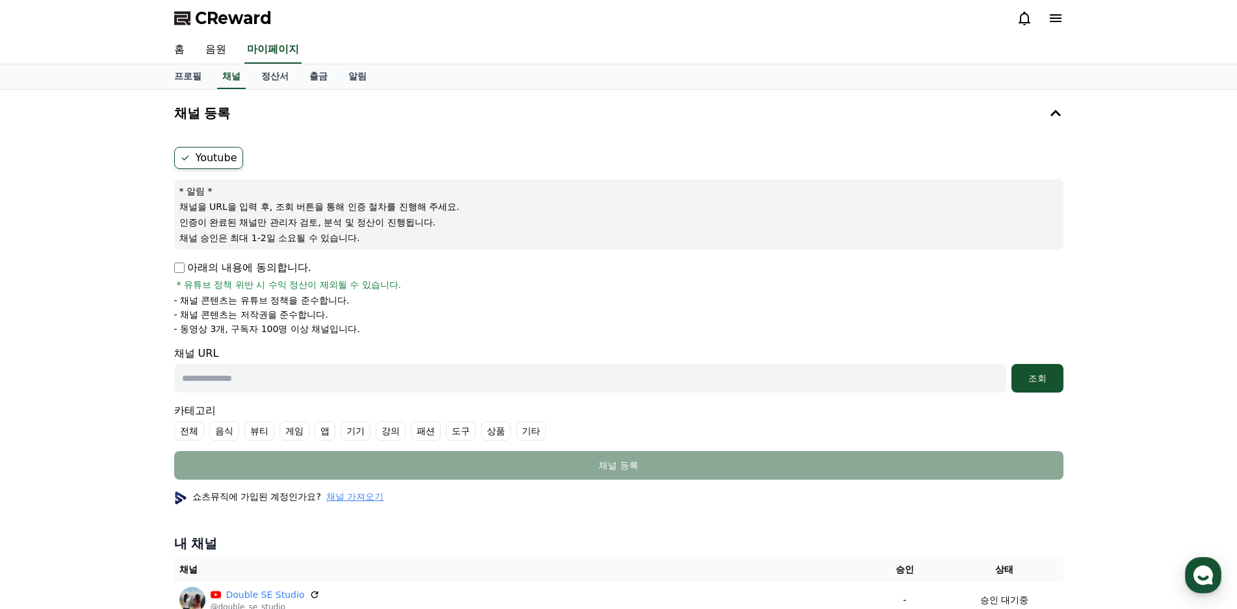
click at [326, 387] on input "text" at bounding box center [590, 378] width 832 height 29
paste input "**********"
type input "**********"
click at [1033, 382] on div "조회" at bounding box center [1038, 378] width 42 height 13
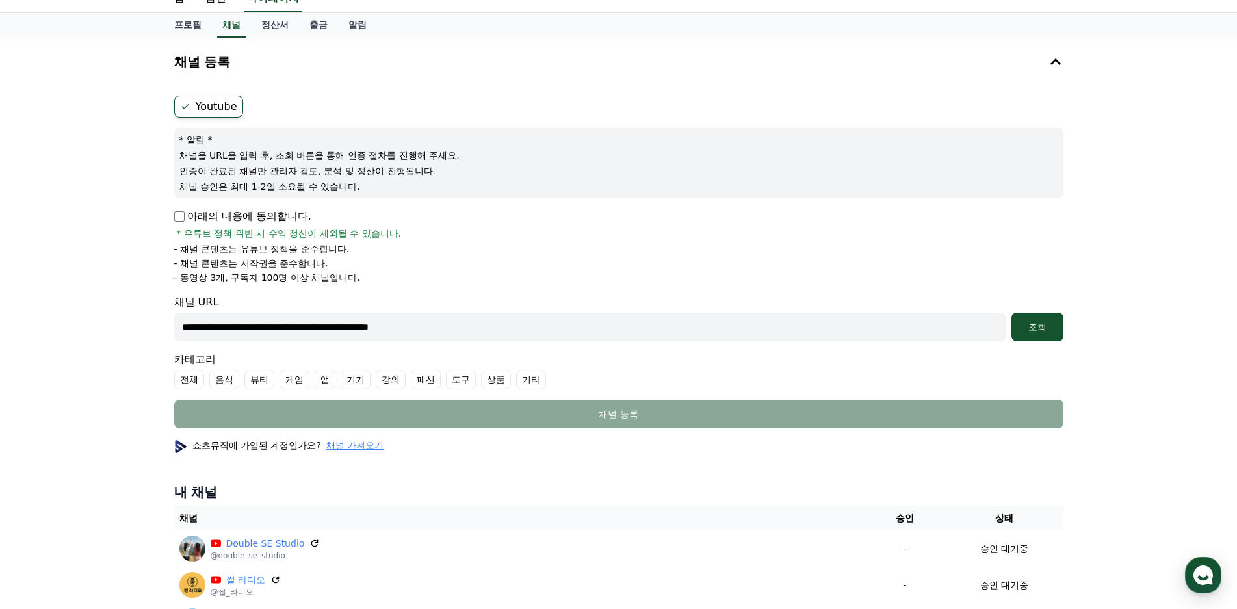
scroll to position [130, 0]
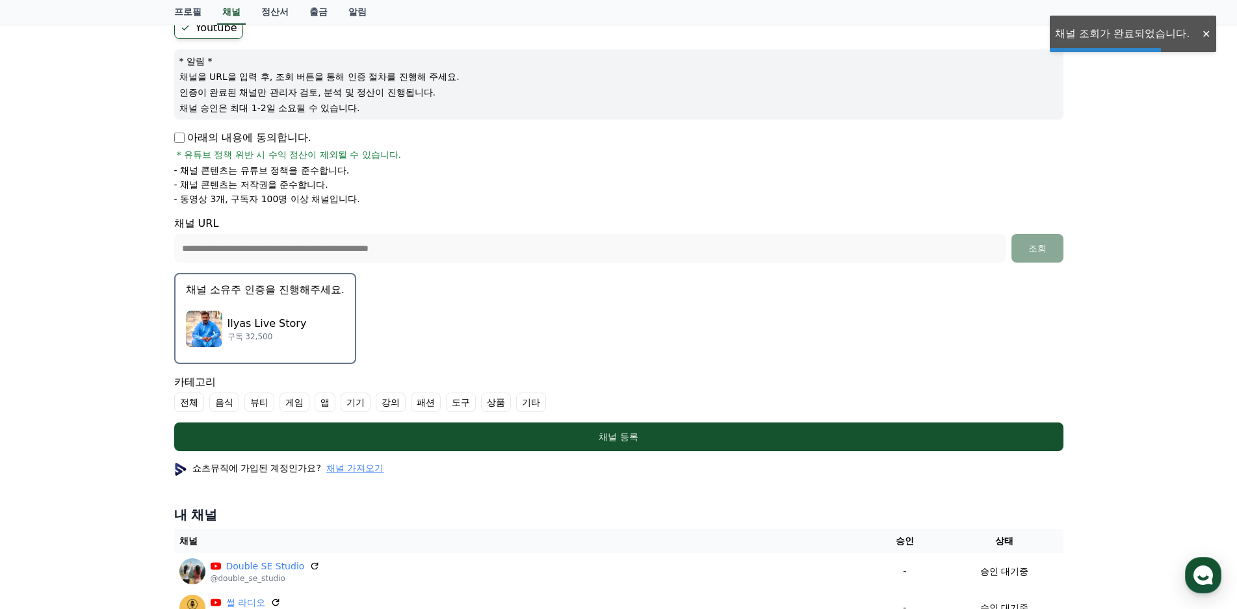
click at [288, 337] on p "구독 32,500" at bounding box center [267, 337] width 79 height 10
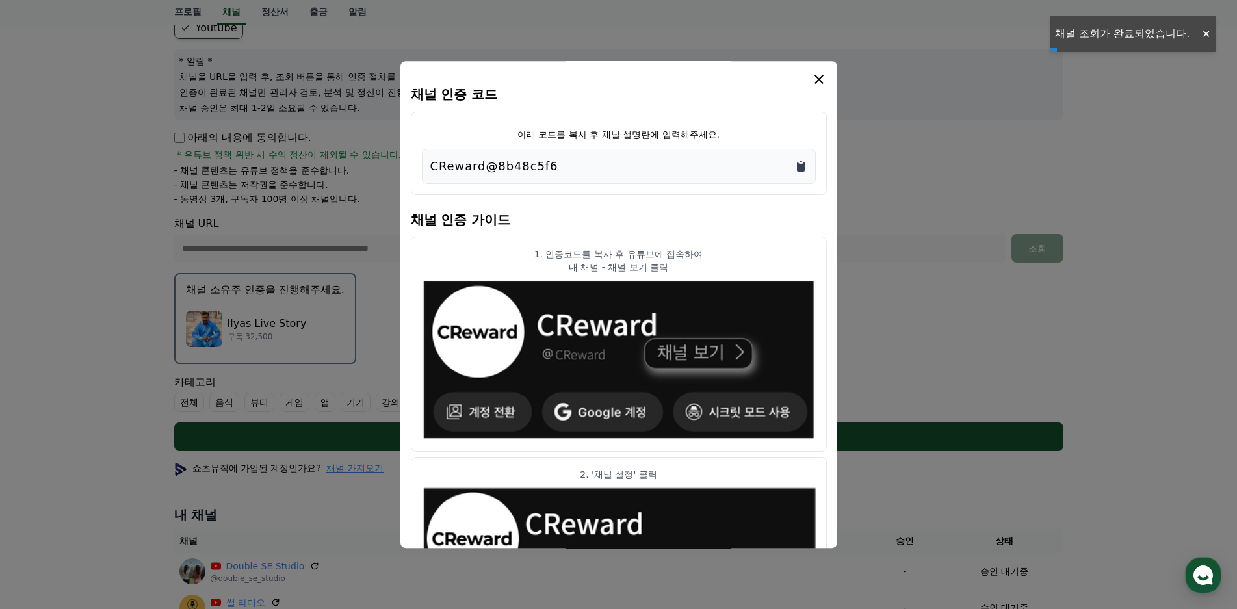
click at [807, 164] on icon "Copy to clipboard" at bounding box center [800, 166] width 13 height 13
click at [822, 81] on icon "modal" at bounding box center [819, 80] width 16 height 16
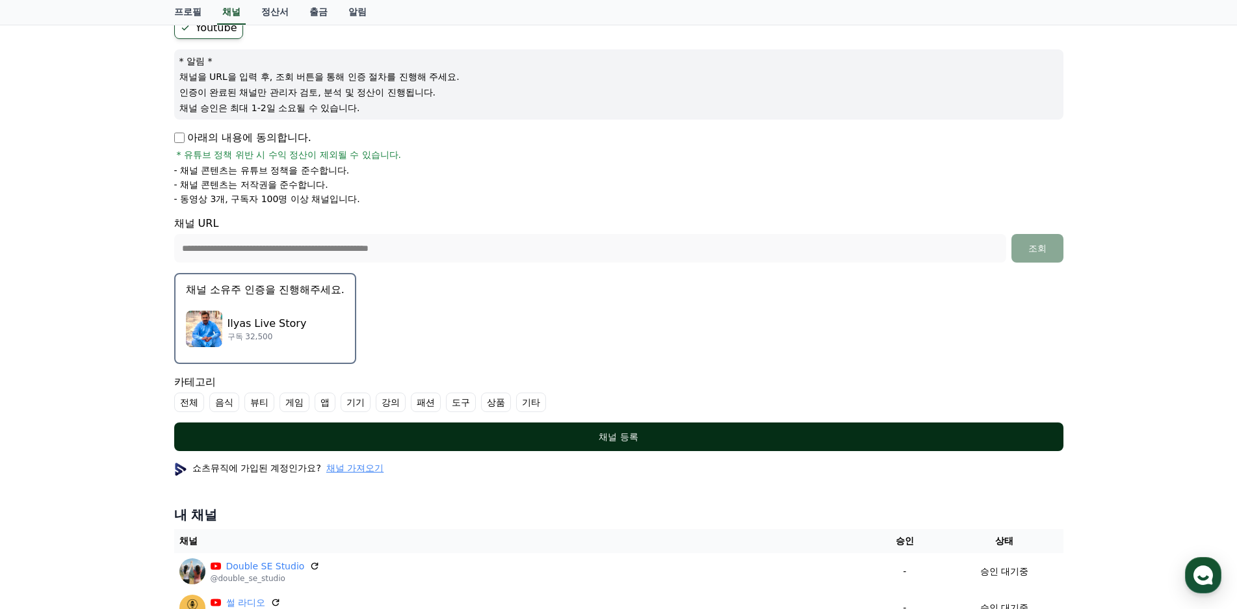
click at [600, 444] on button "채널 등록" at bounding box center [618, 437] width 889 height 29
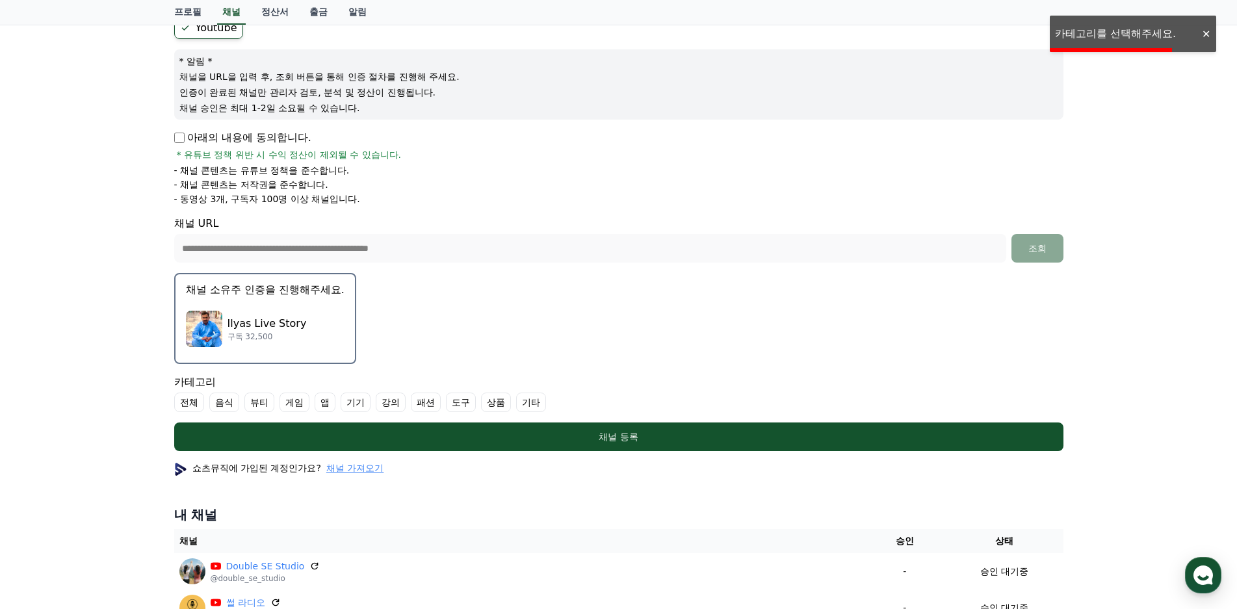
click at [528, 403] on label "기타" at bounding box center [531, 403] width 30 height 20
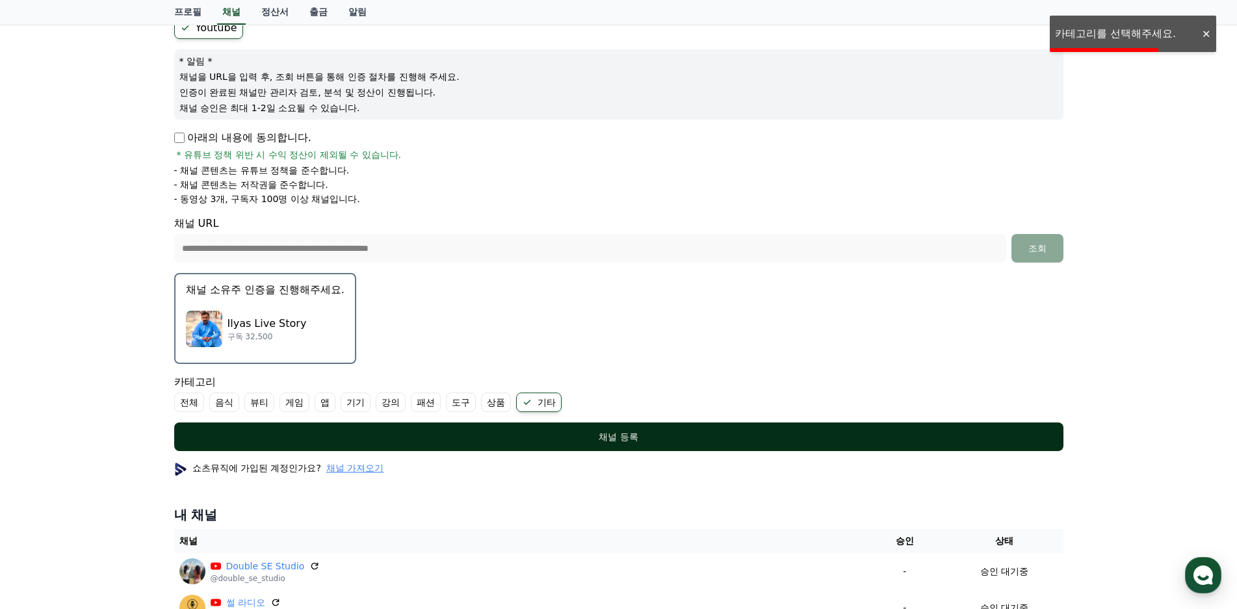
click at [551, 432] on div "채널 등록" at bounding box center [618, 436] width 837 height 13
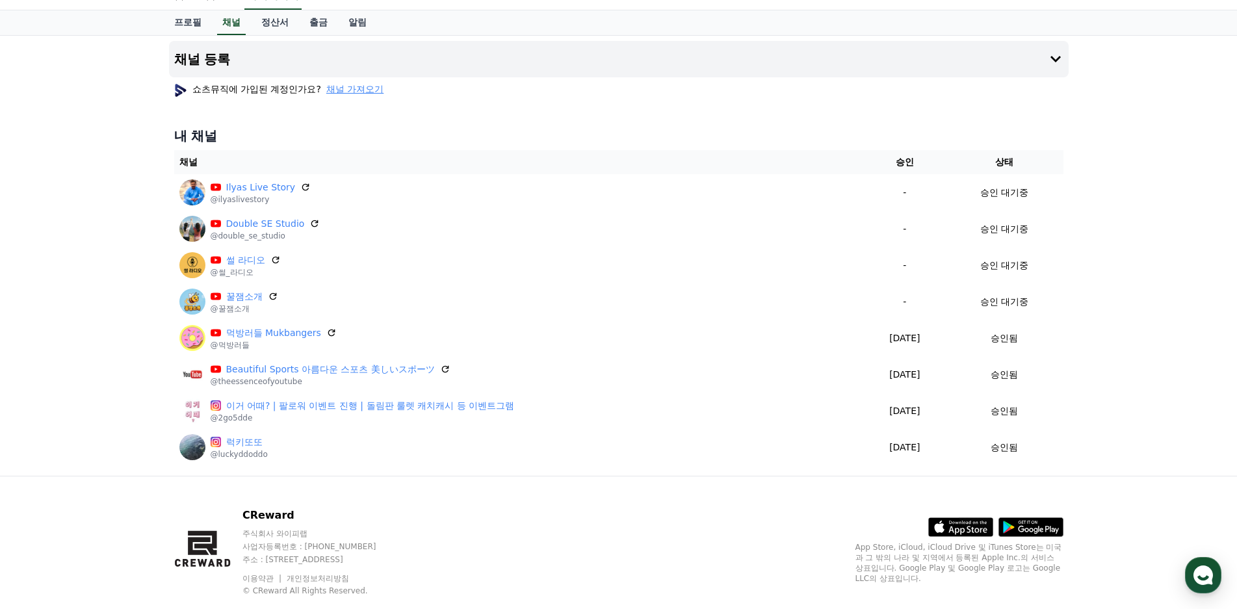
click at [99, 196] on div "채널 등록 쇼츠뮤직에 가입된 계정인가요? 채널 가져오기 내 채널 채널 승인 상태 Ilyas Live Story @ilyaslivestory -…" at bounding box center [618, 256] width 1237 height 440
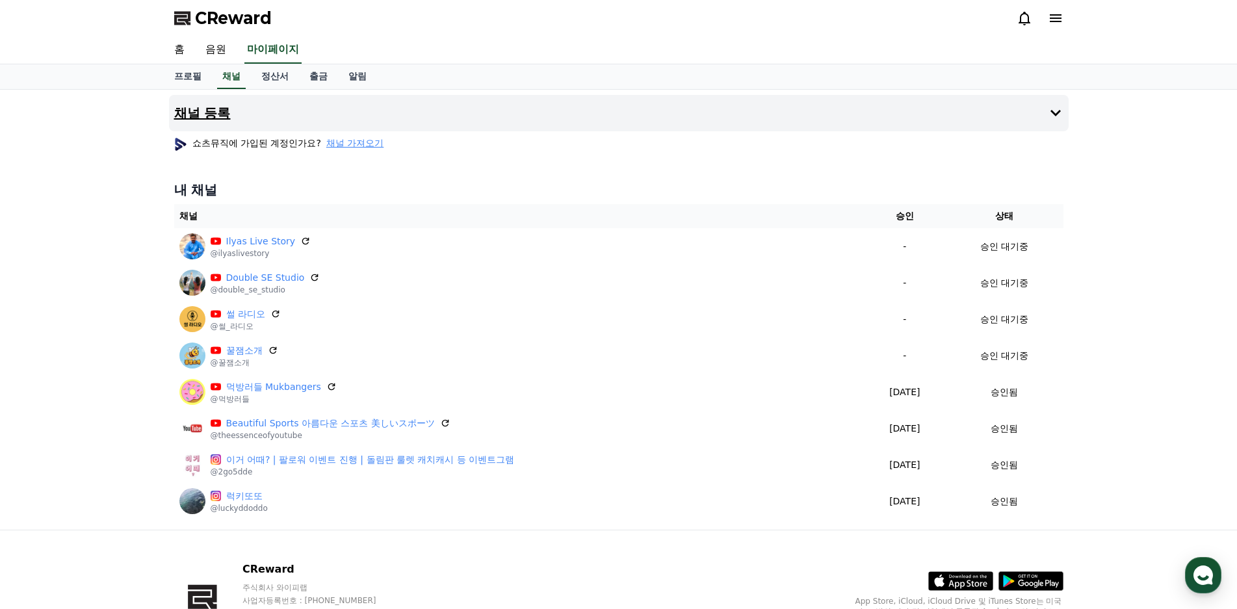
click at [233, 116] on button "채널 등록" at bounding box center [619, 113] width 900 height 36
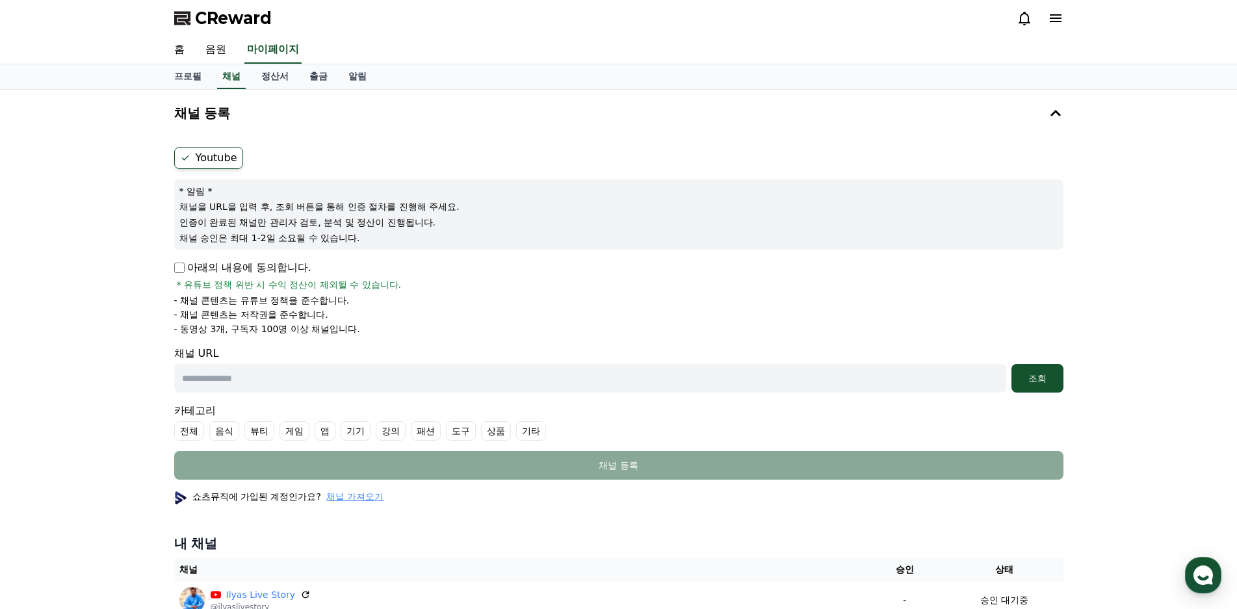
click at [205, 268] on p "아래의 내용에 동의합니다." at bounding box center [242, 268] width 137 height 16
click at [186, 276] on div "아래의 내용에 동의합니다. * 유튜브 정책 위반 시 수익 정산이 제외될 수 있습니다." at bounding box center [618, 275] width 889 height 31
click at [302, 369] on input "text" at bounding box center [590, 378] width 832 height 29
paste input "**********"
type input "**********"
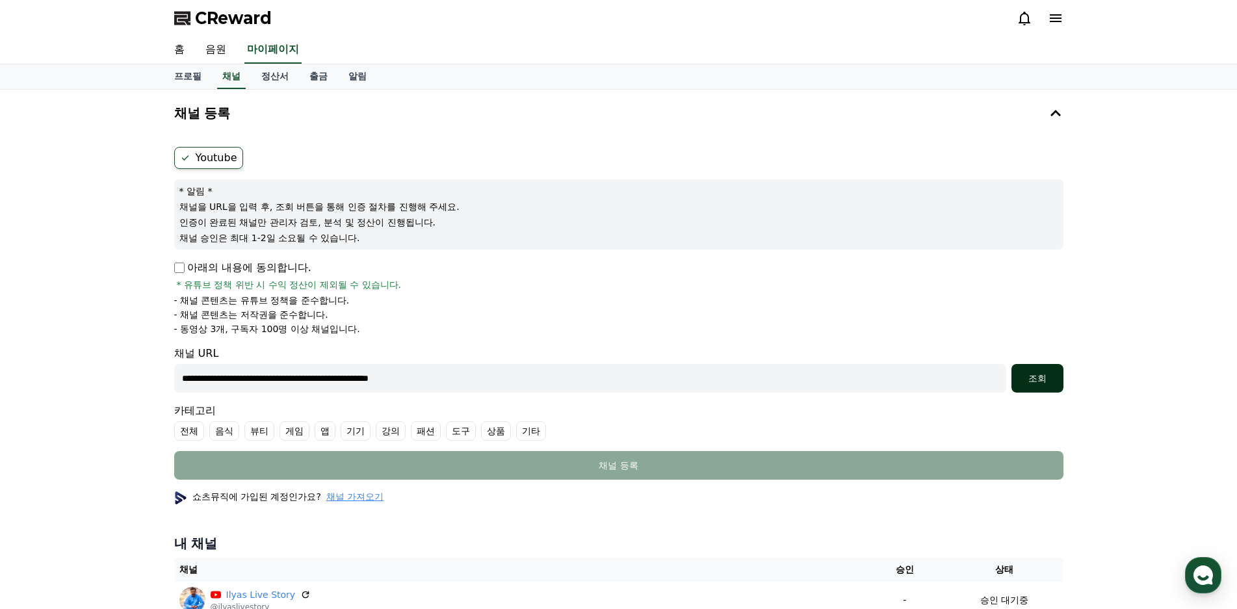
click at [1045, 374] on div "조회" at bounding box center [1038, 378] width 42 height 13
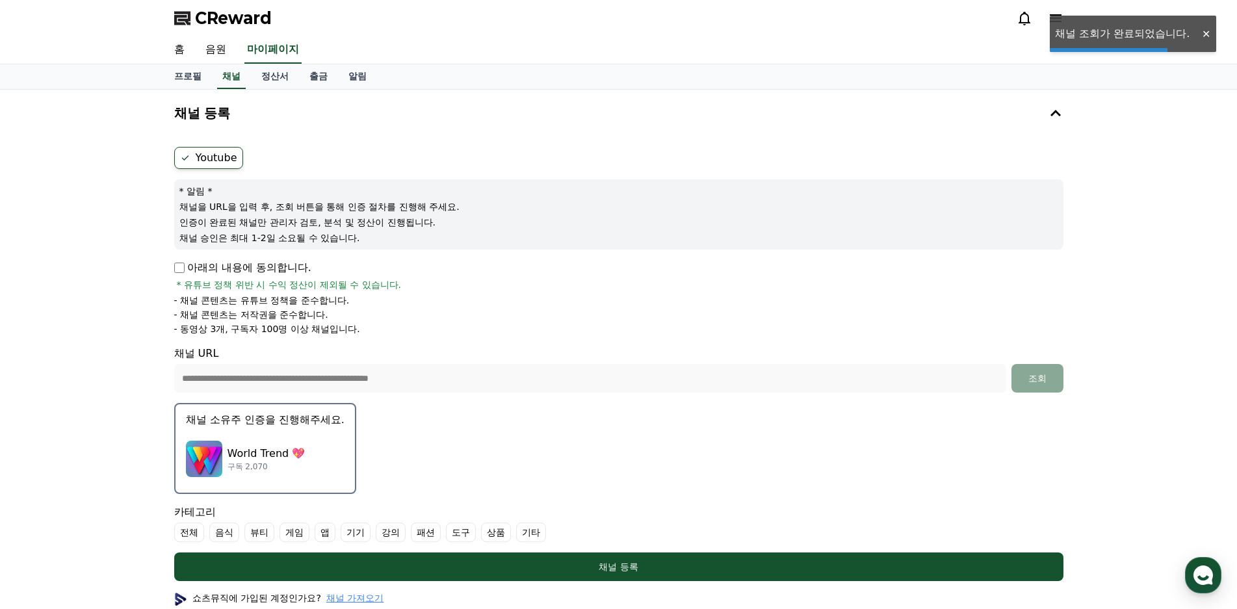
click at [532, 529] on label "기타" at bounding box center [531, 533] width 30 height 20
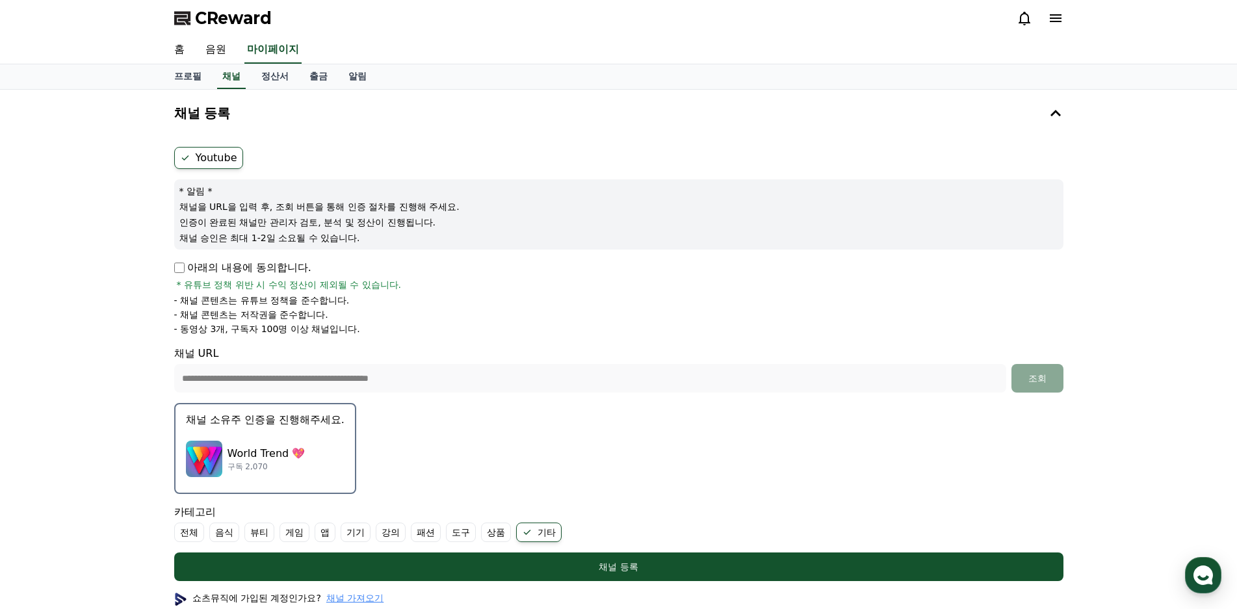
click at [1030, 378] on div "조회" at bounding box center [1038, 378] width 42 height 13
click at [218, 163] on label "Youtube" at bounding box center [208, 158] width 69 height 22
click at [229, 83] on link "채널" at bounding box center [231, 76] width 29 height 25
click at [189, 76] on link "프로필" at bounding box center [188, 76] width 48 height 25
select select "**********"
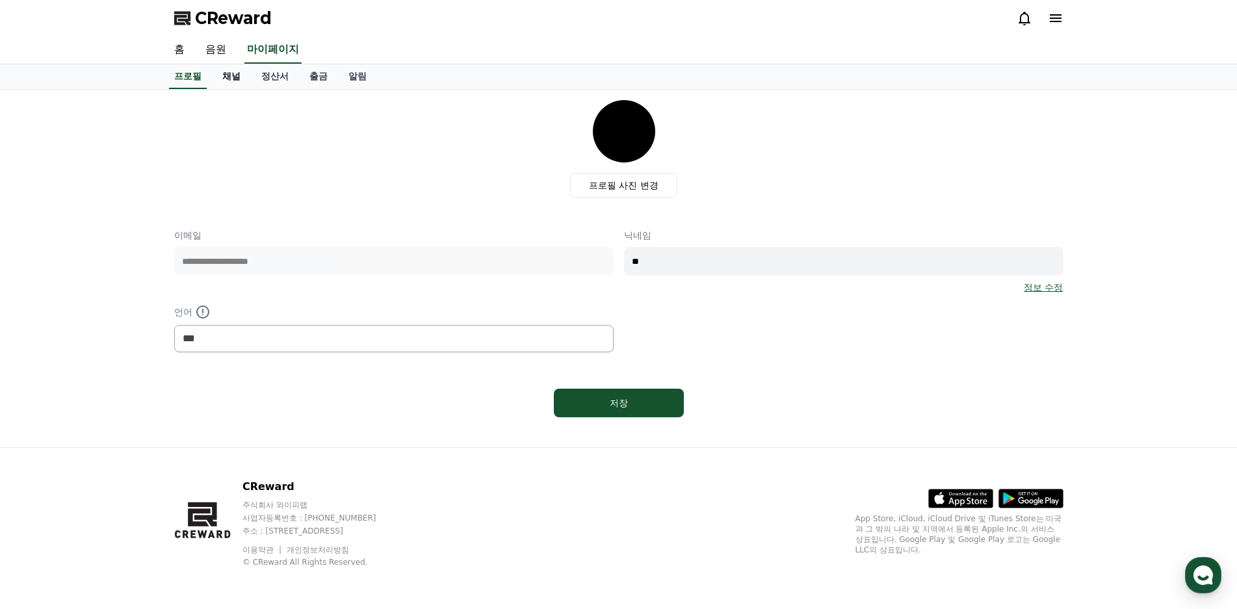
click at [218, 79] on link "채널" at bounding box center [231, 76] width 39 height 25
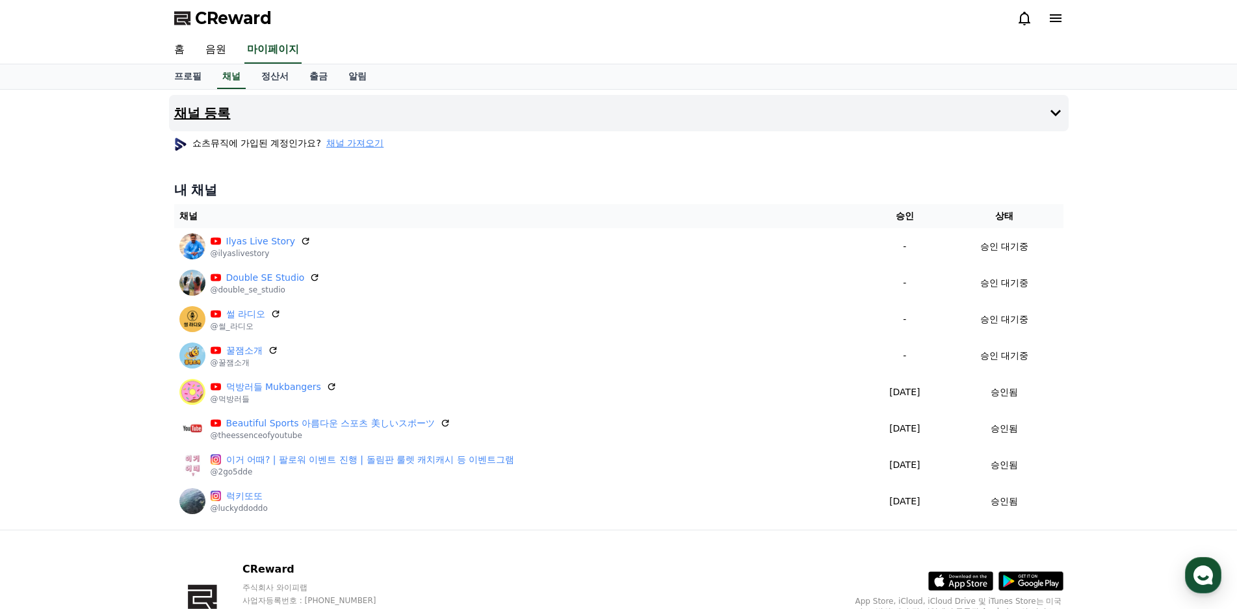
click at [233, 110] on button "채널 등록" at bounding box center [619, 113] width 900 height 36
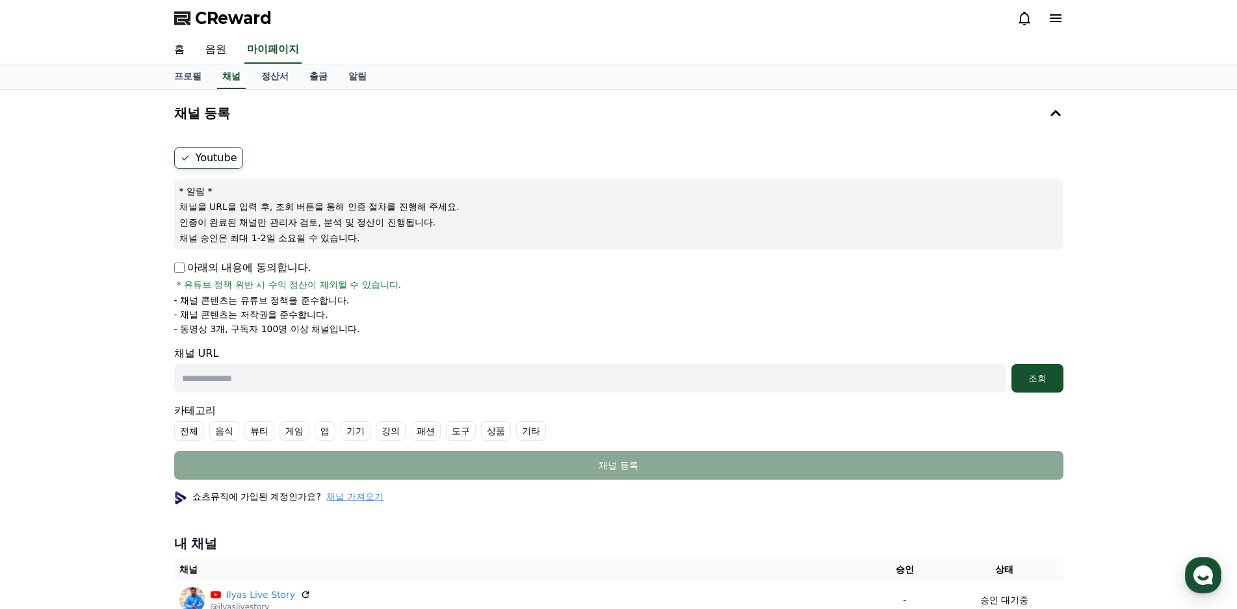
click at [282, 270] on p "아래의 내용에 동의합니다." at bounding box center [242, 268] width 137 height 16
click at [190, 261] on p "아래의 내용에 동의합니다." at bounding box center [242, 268] width 137 height 16
click at [309, 382] on input "text" at bounding box center [590, 378] width 832 height 29
paste input "**********"
type input "**********"
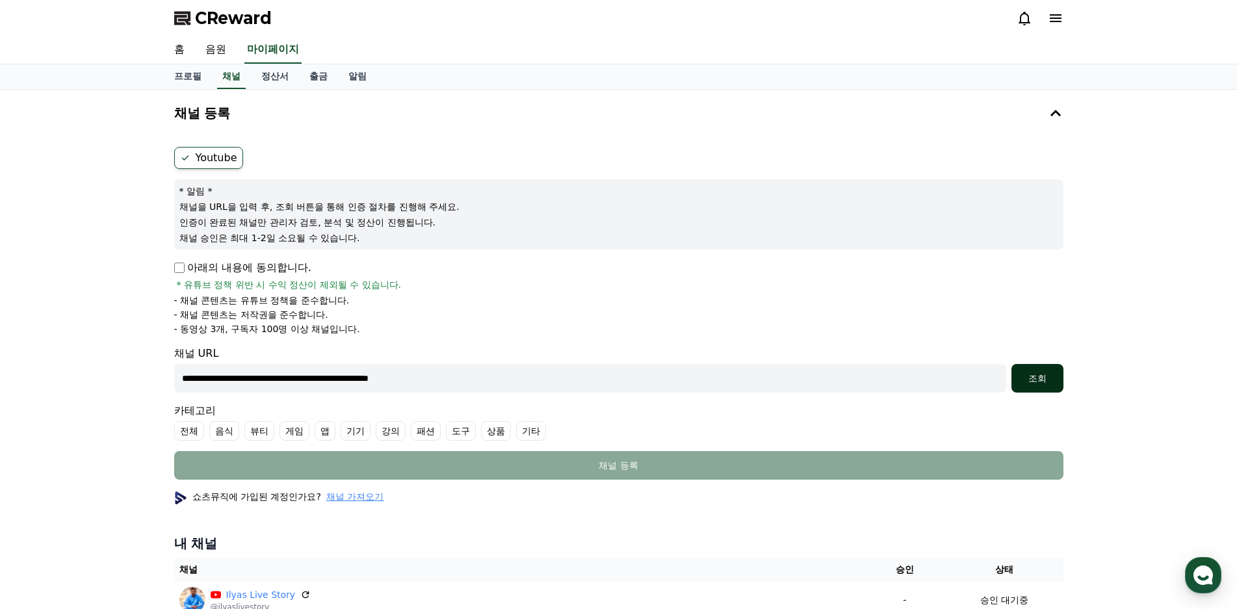
click at [1031, 378] on div "조회" at bounding box center [1038, 378] width 42 height 13
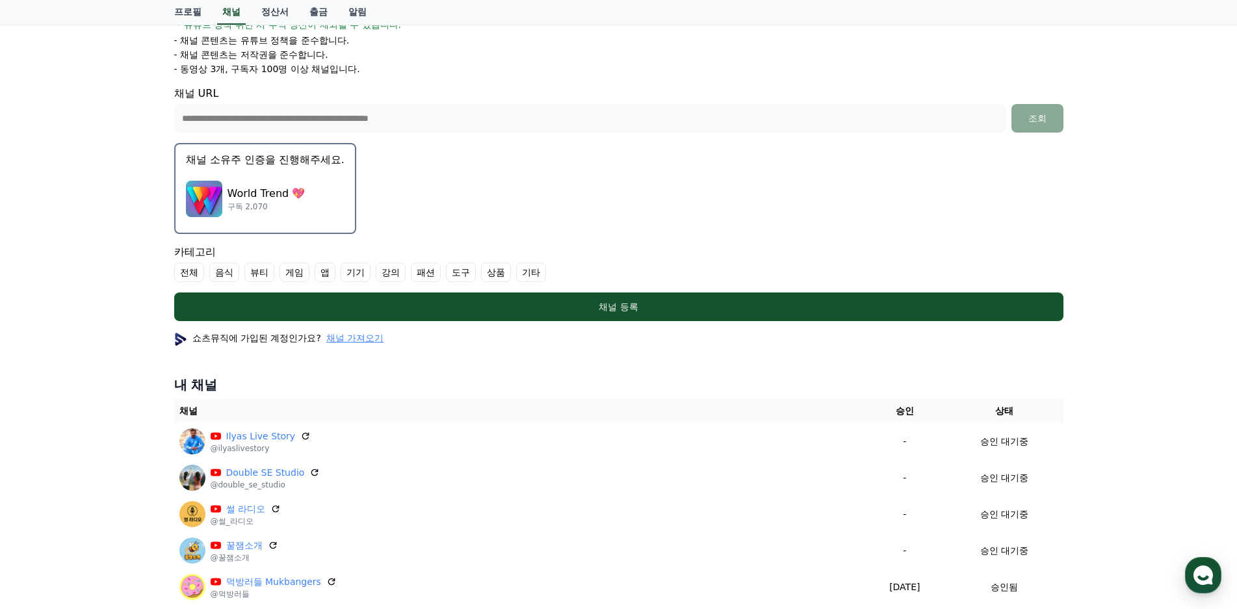
scroll to position [325, 0]
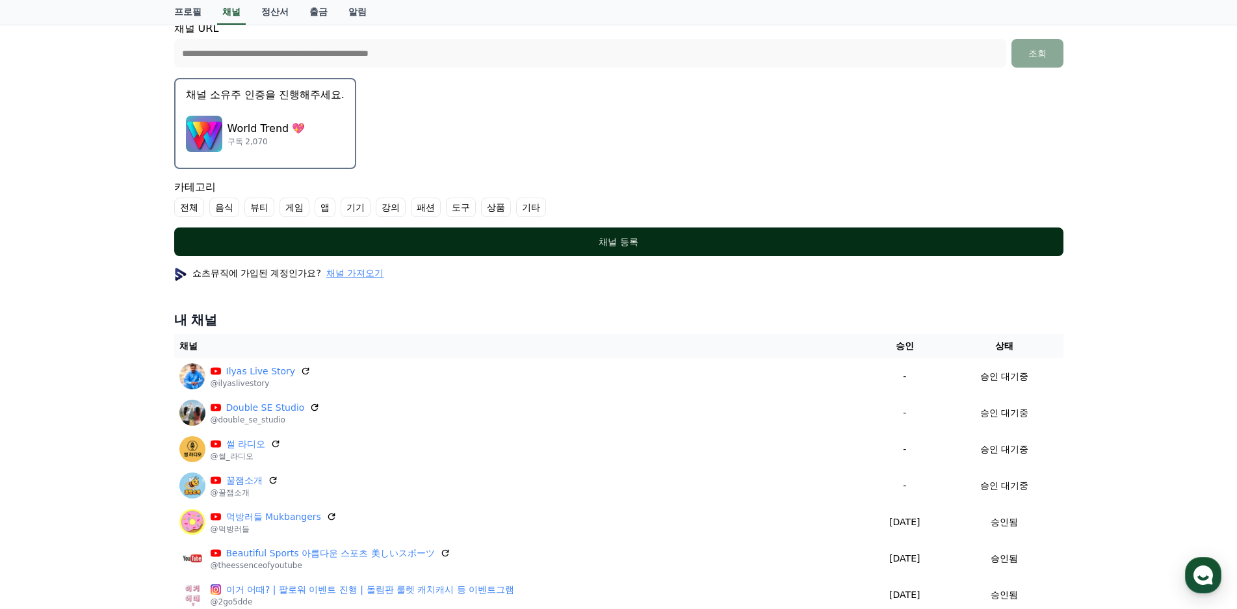
click at [553, 233] on button "채널 등록" at bounding box center [618, 242] width 889 height 29
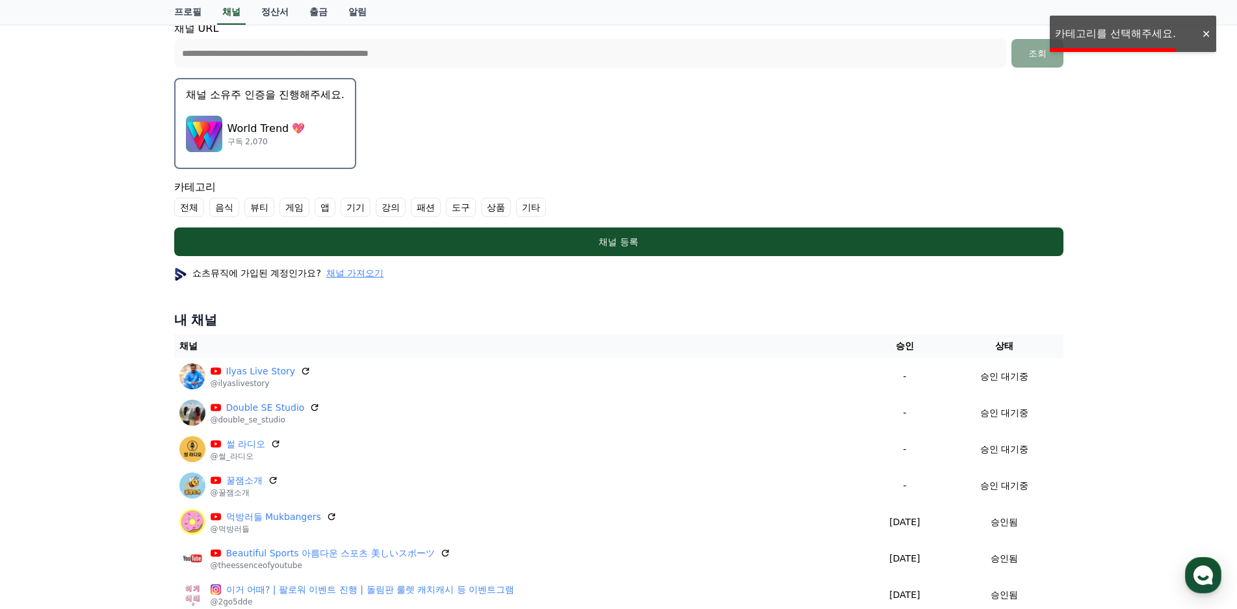
click at [540, 216] on label "기타" at bounding box center [531, 208] width 30 height 20
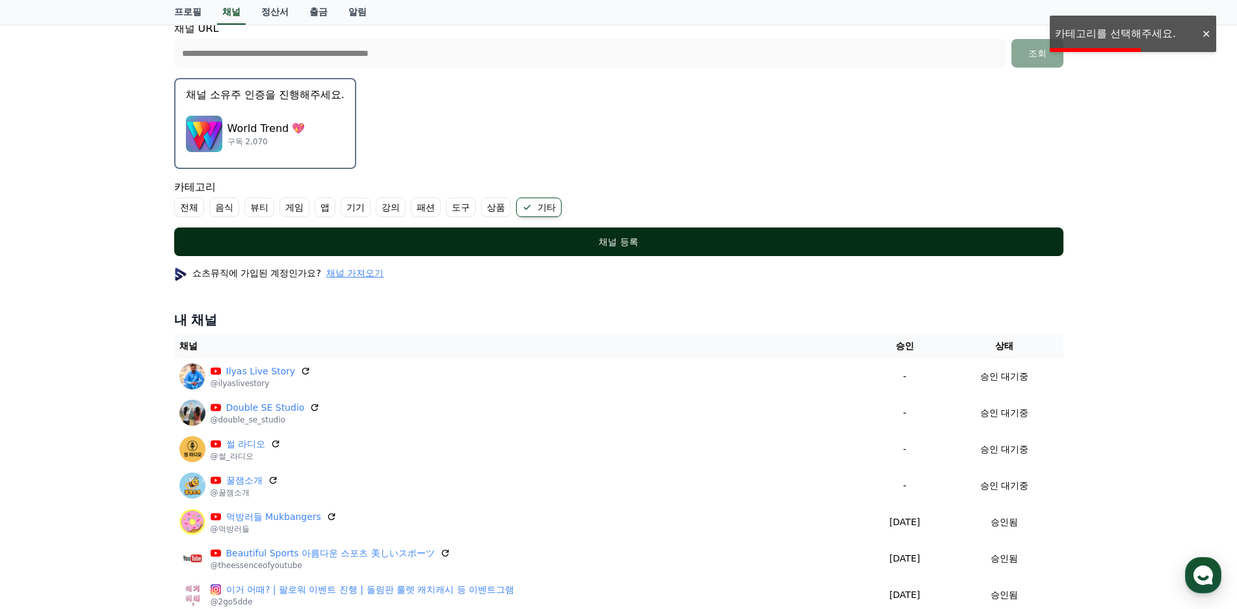
click at [585, 250] on button "채널 등록" at bounding box center [618, 242] width 889 height 29
click at [624, 248] on div "채널 등록" at bounding box center [618, 241] width 837 height 13
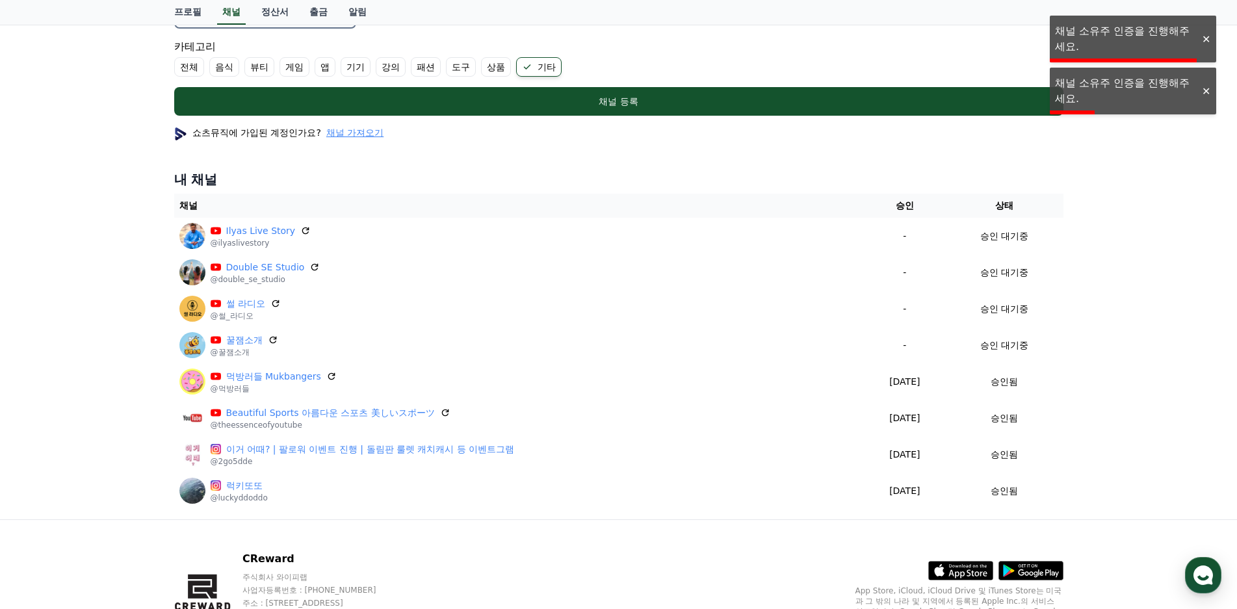
scroll to position [538, 0]
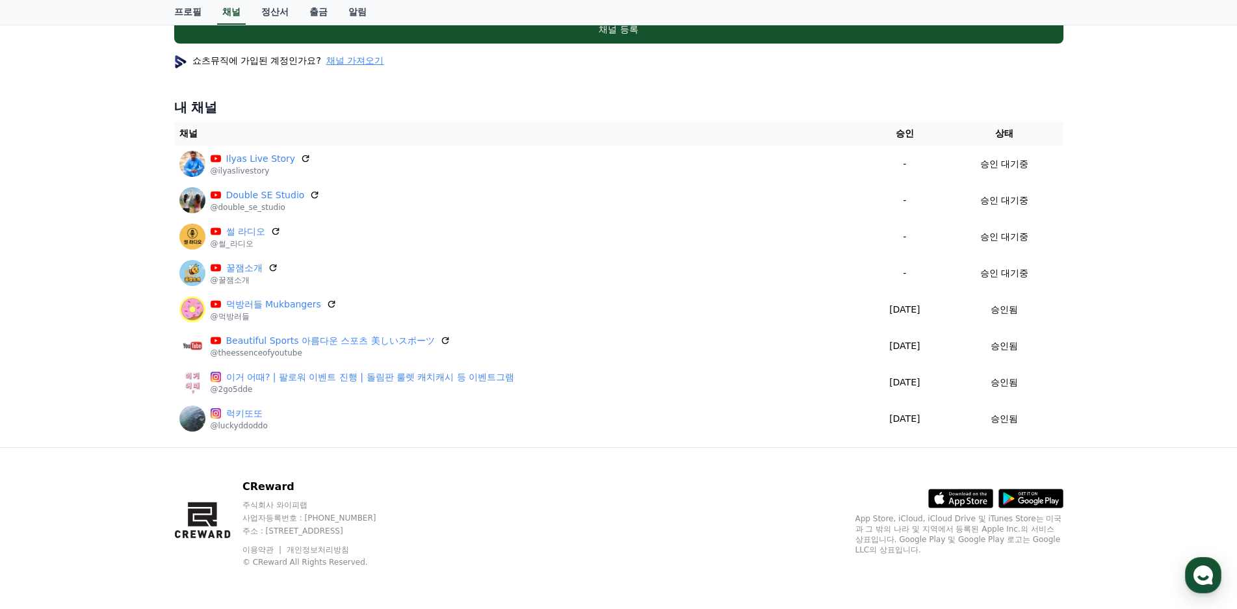
click at [91, 408] on div "**********" at bounding box center [618, -1] width 1237 height 895
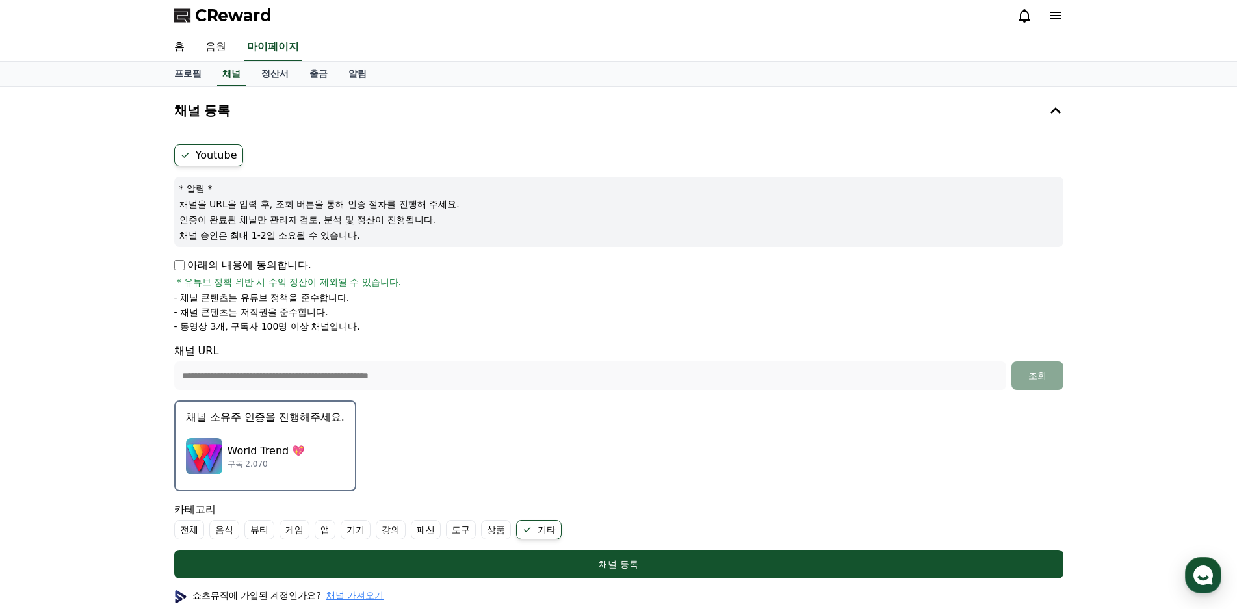
scroll to position [0, 0]
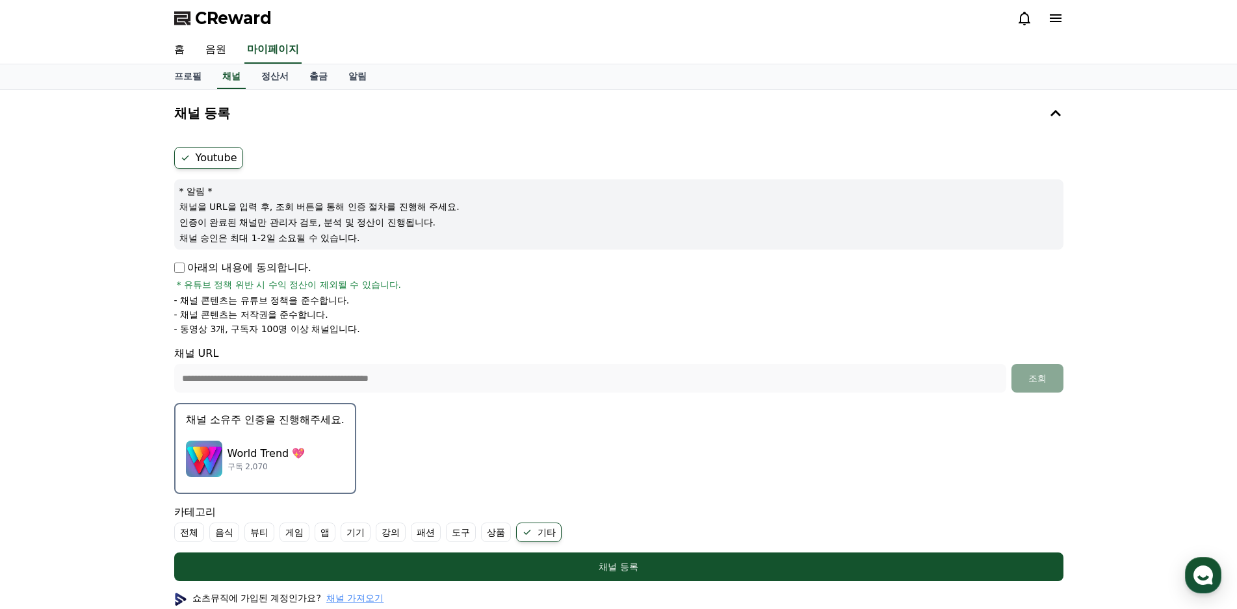
click at [200, 7] on div "CReward" at bounding box center [619, 18] width 910 height 36
click at [209, 20] on span "CReward" at bounding box center [233, 18] width 77 height 21
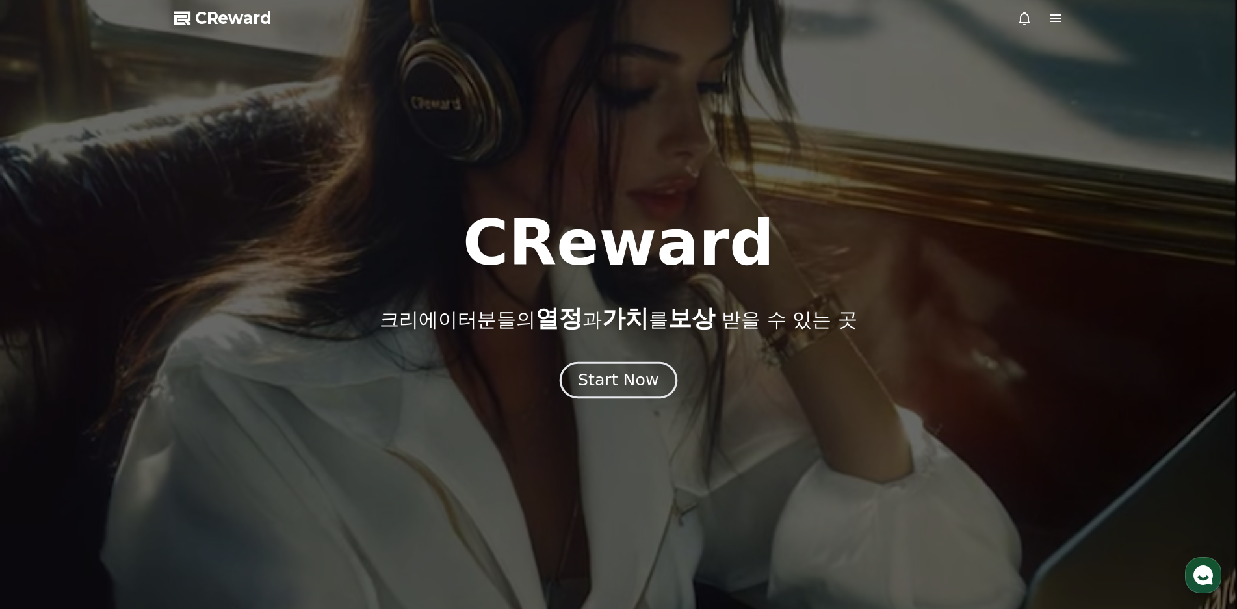
drag, startPoint x: 632, startPoint y: 402, endPoint x: 621, endPoint y: 380, distance: 24.4
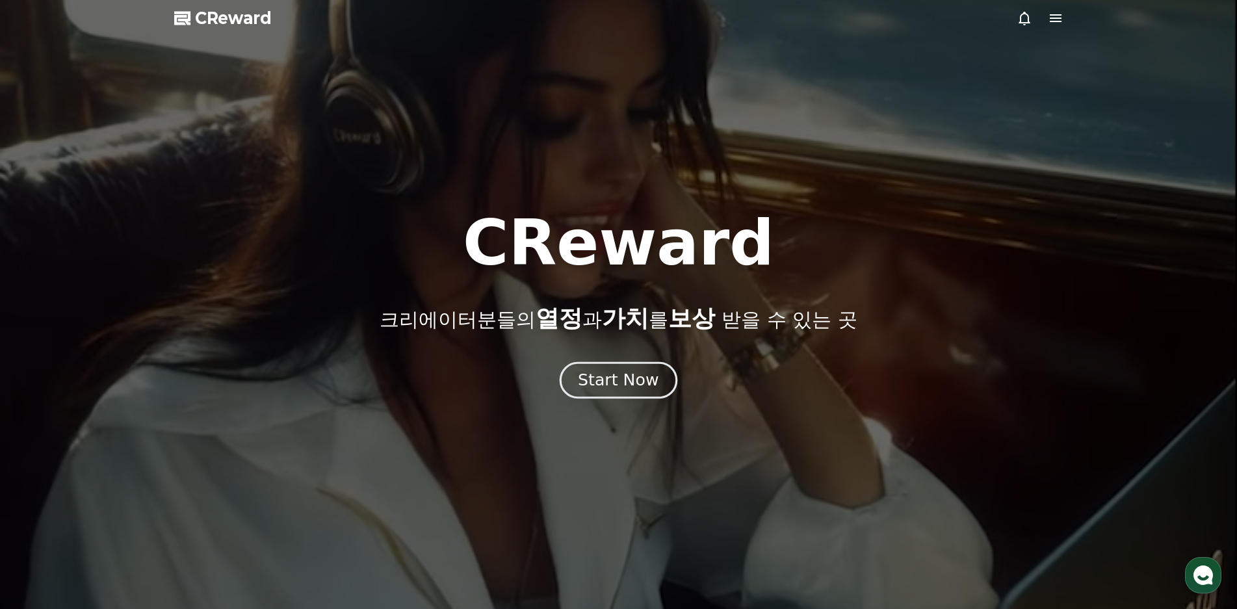
click at [629, 402] on div at bounding box center [618, 304] width 1237 height 609
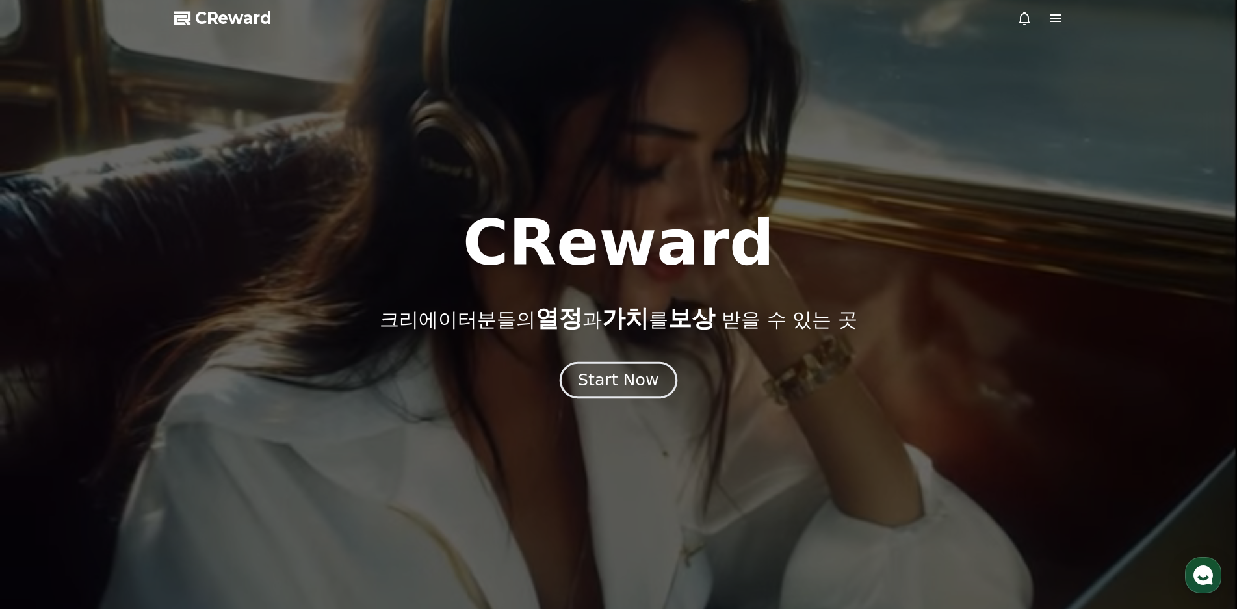
click at [621, 380] on div "Start Now" at bounding box center [618, 380] width 81 height 22
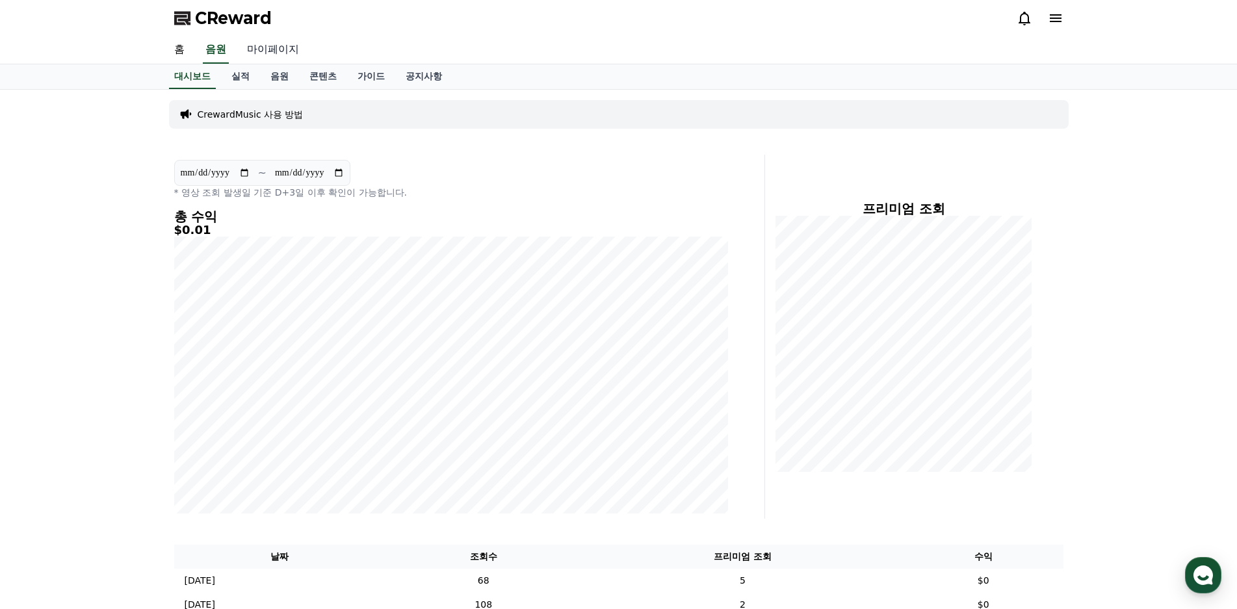
click at [269, 47] on link "마이페이지" at bounding box center [273, 49] width 73 height 27
select select "**********"
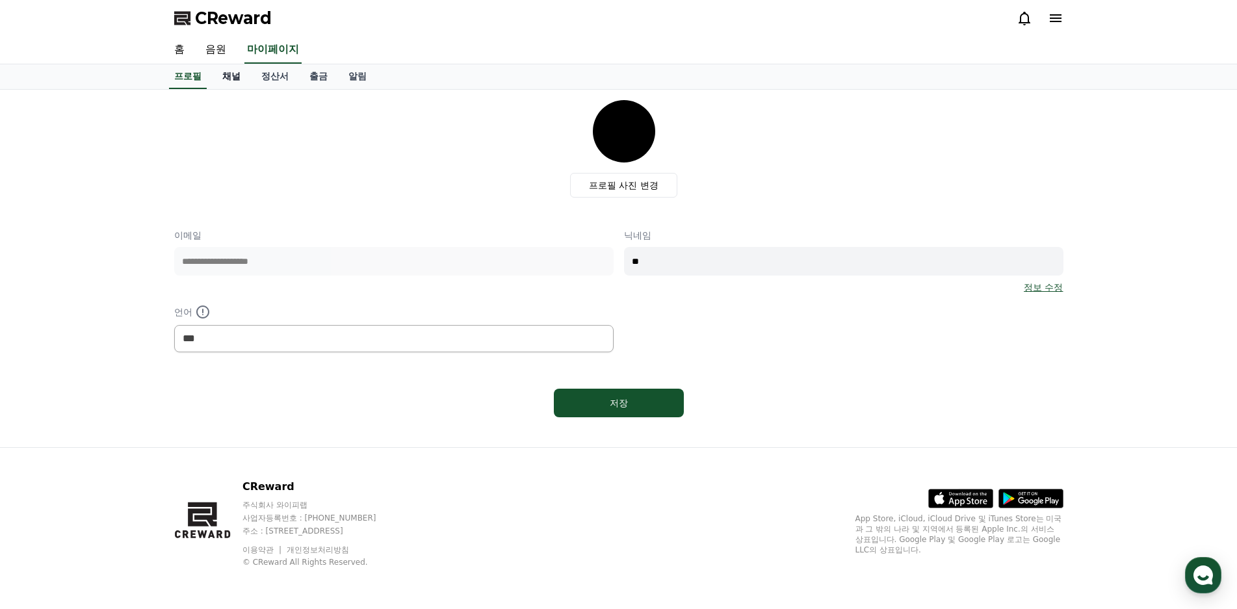
click at [224, 83] on link "채널" at bounding box center [231, 76] width 39 height 25
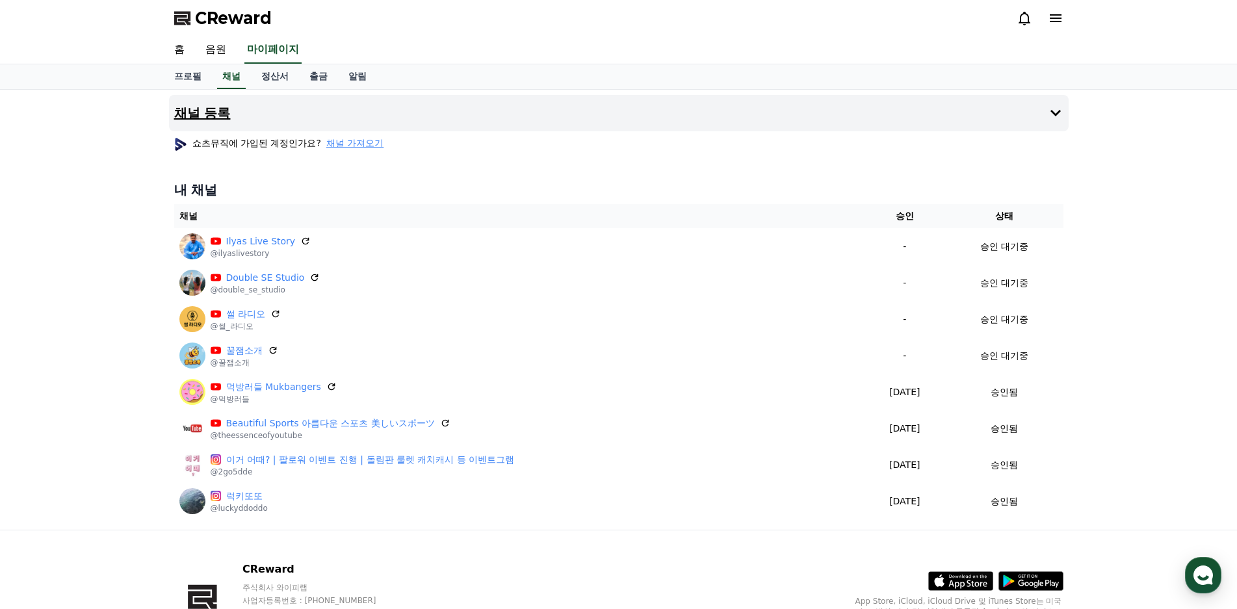
click at [285, 109] on button "채널 등록" at bounding box center [619, 113] width 900 height 36
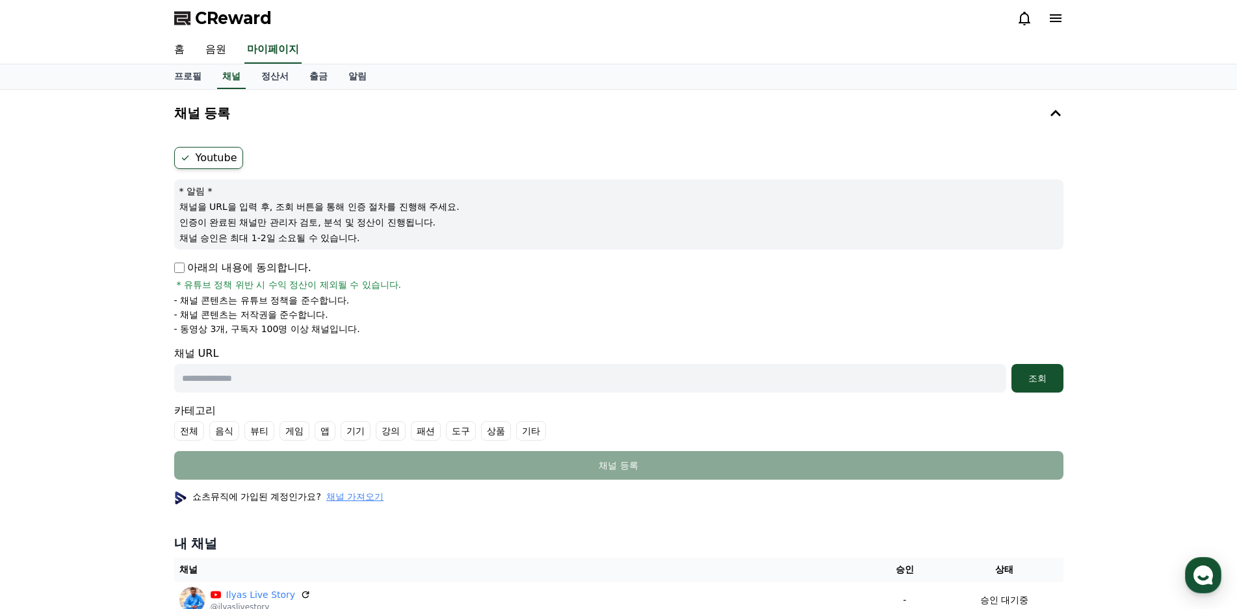
click at [203, 272] on p "아래의 내용에 동의합니다." at bounding box center [242, 268] width 137 height 16
click at [291, 387] on input "text" at bounding box center [590, 378] width 832 height 29
paste input "**********"
type input "**********"
click at [1086, 375] on div "**********" at bounding box center [618, 487] width 1237 height 794
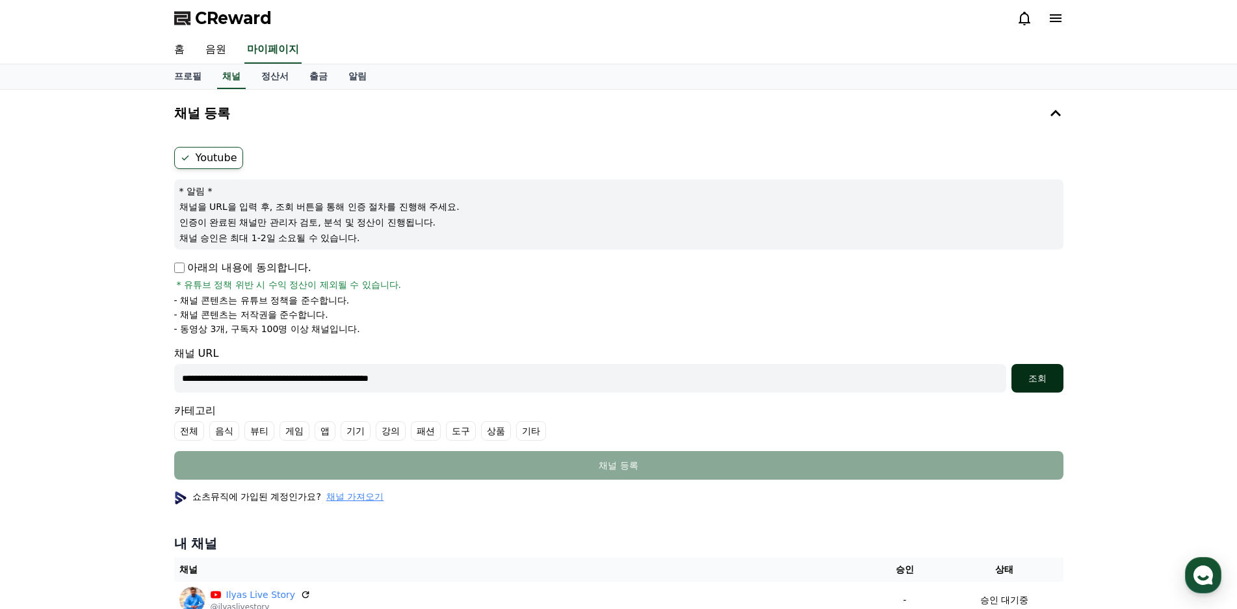
click at [1030, 380] on div "조회" at bounding box center [1038, 378] width 42 height 13
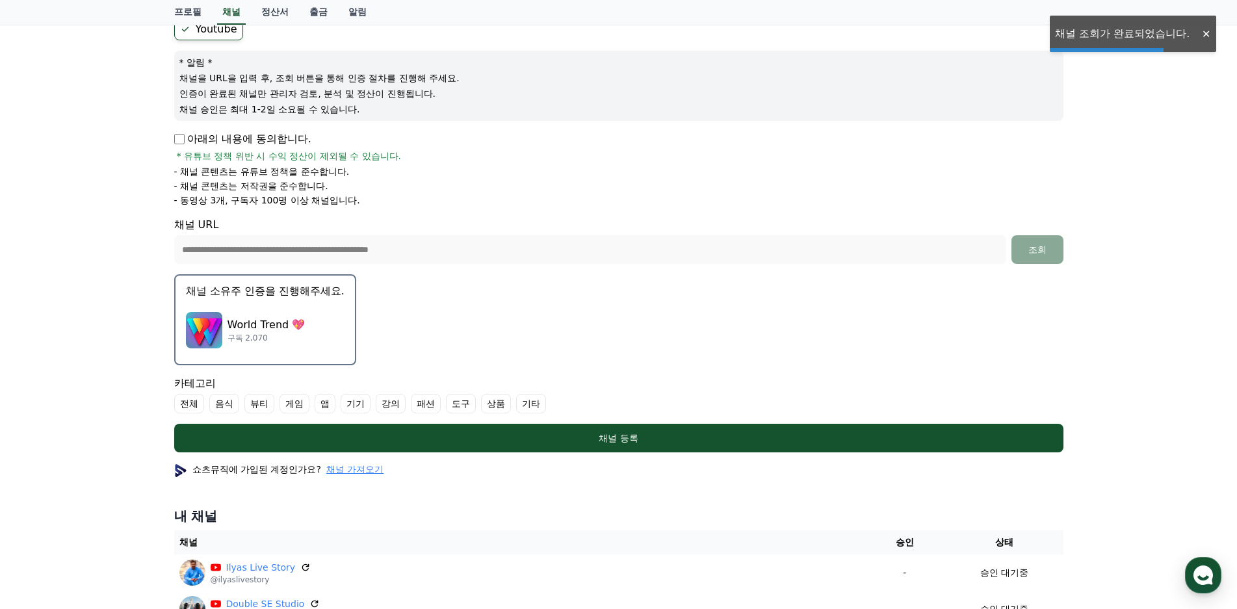
scroll to position [130, 0]
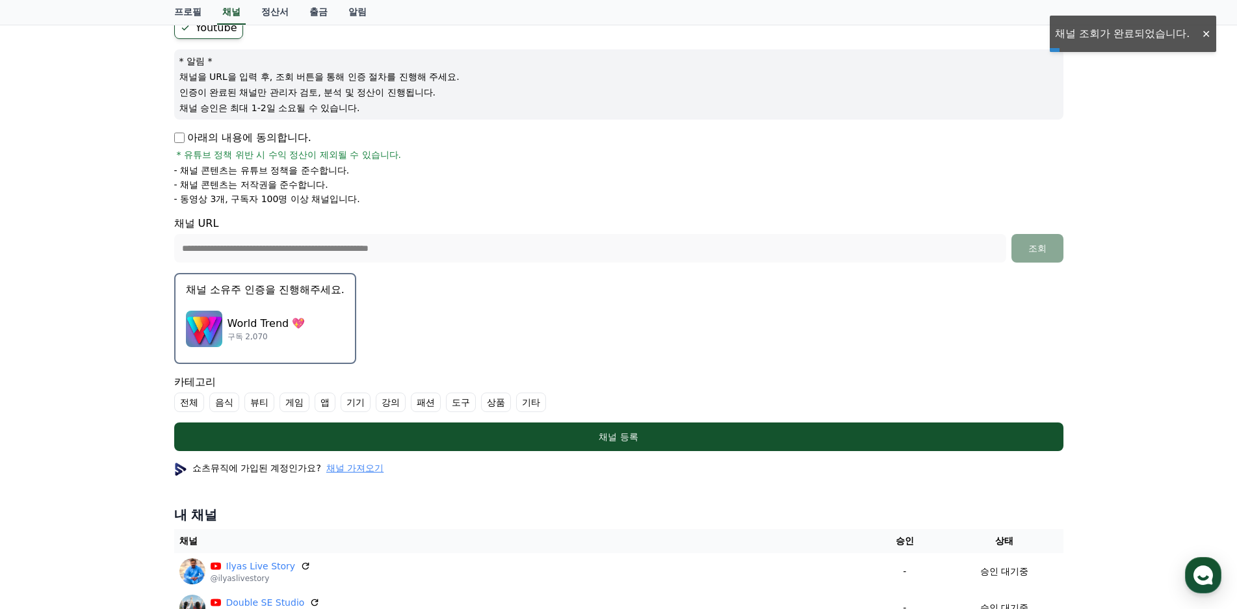
click at [1073, 36] on div "**********" at bounding box center [619, 407] width 910 height 895
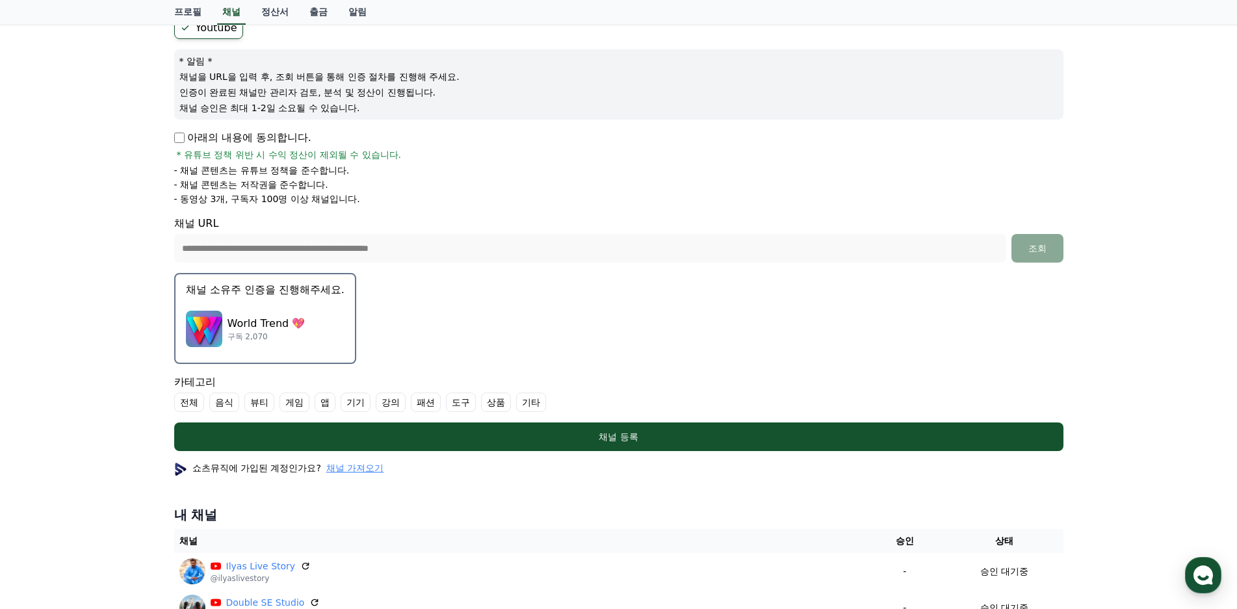
click at [556, 276] on form "**********" at bounding box center [618, 234] width 889 height 434
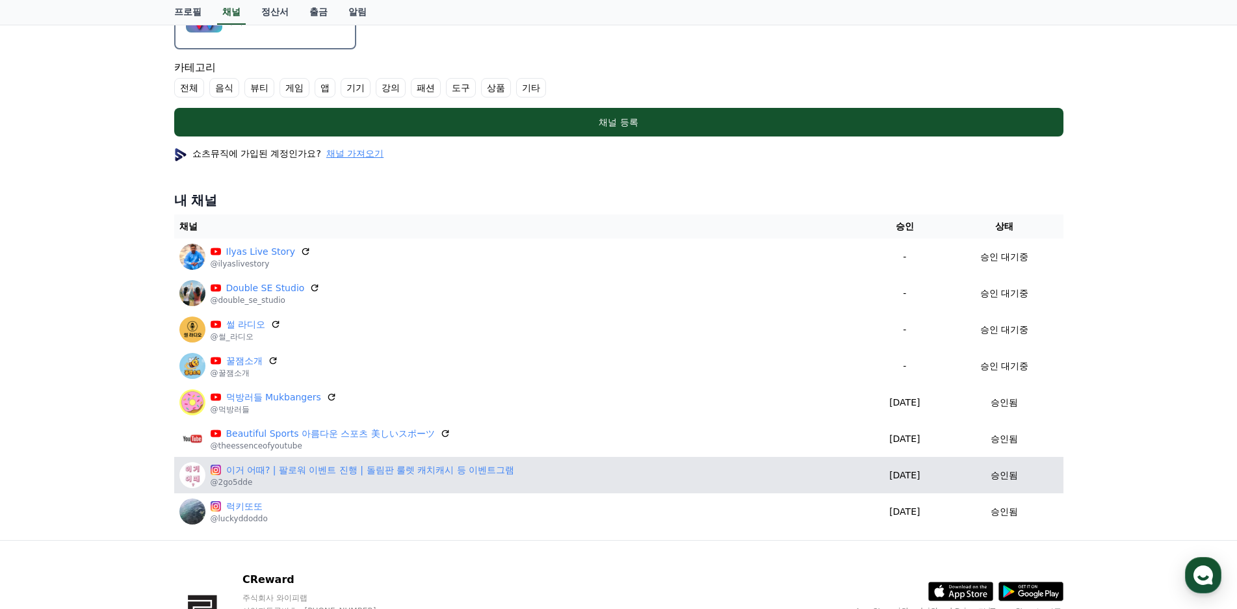
scroll to position [520, 0]
